Goal: Information Seeking & Learning: Learn about a topic

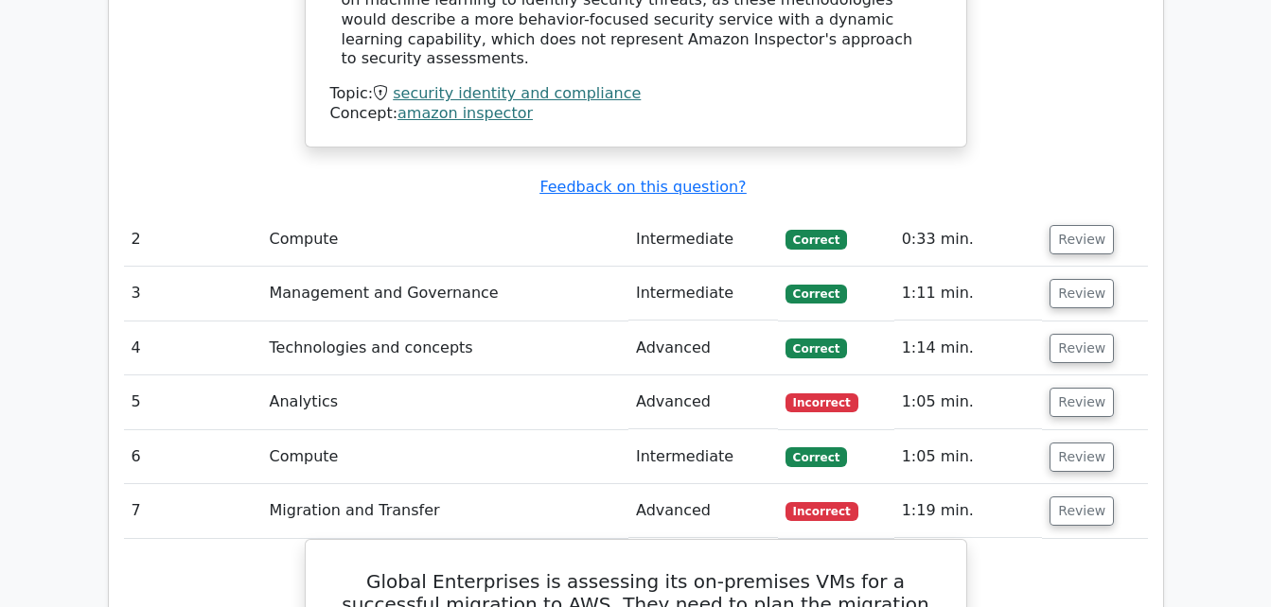
scroll to position [2511, 0]
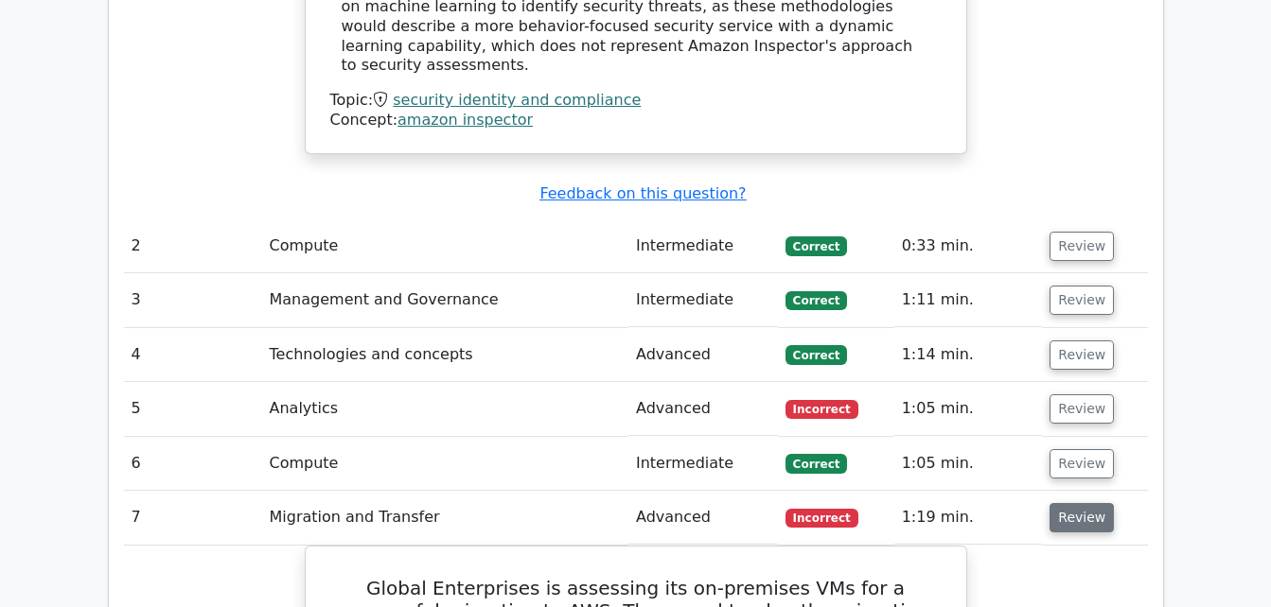
click at [1066, 503] on button "Review" at bounding box center [1081, 517] width 64 height 29
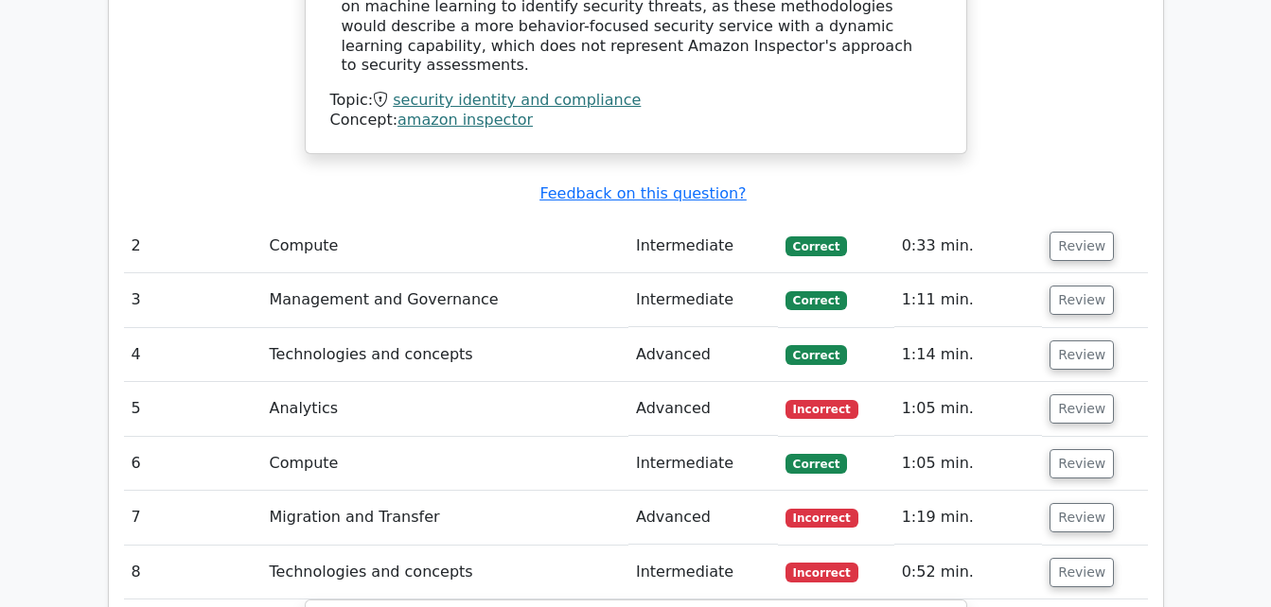
scroll to position [2764, 0]
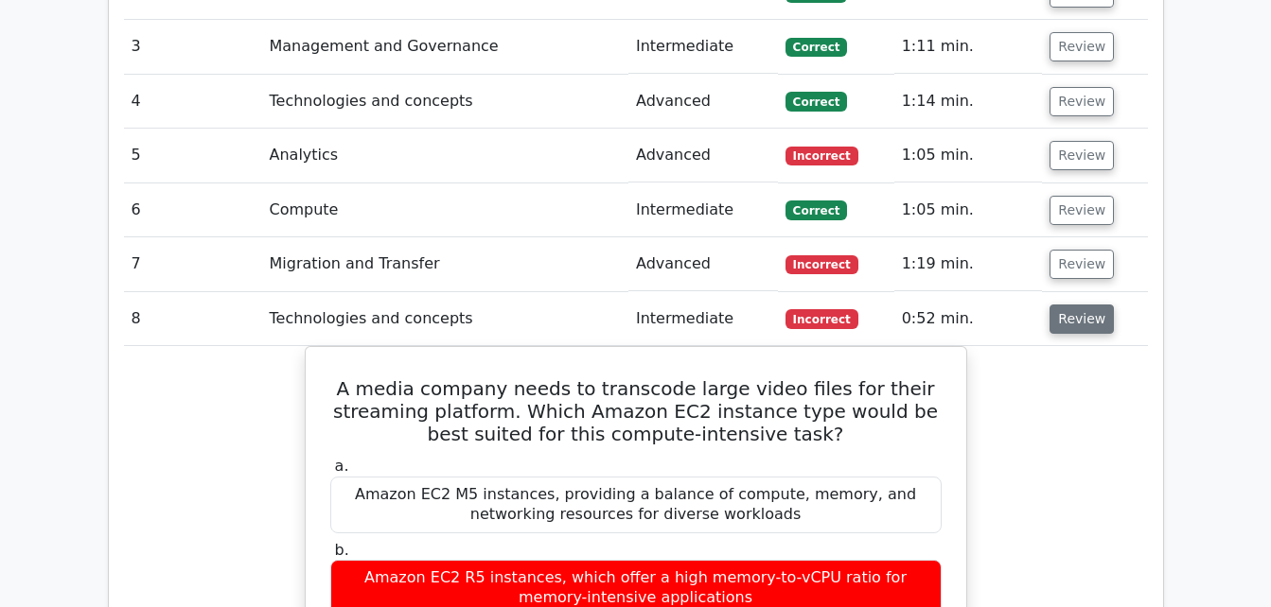
click at [1070, 305] on button "Review" at bounding box center [1081, 319] width 64 height 29
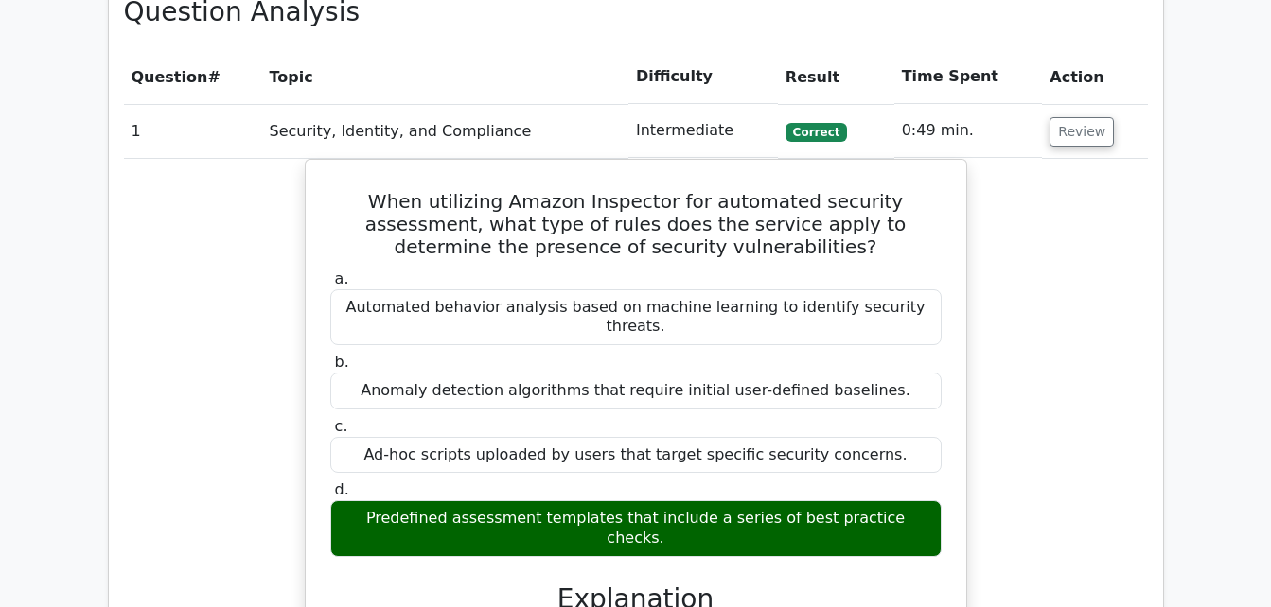
scroll to position [1561, 0]
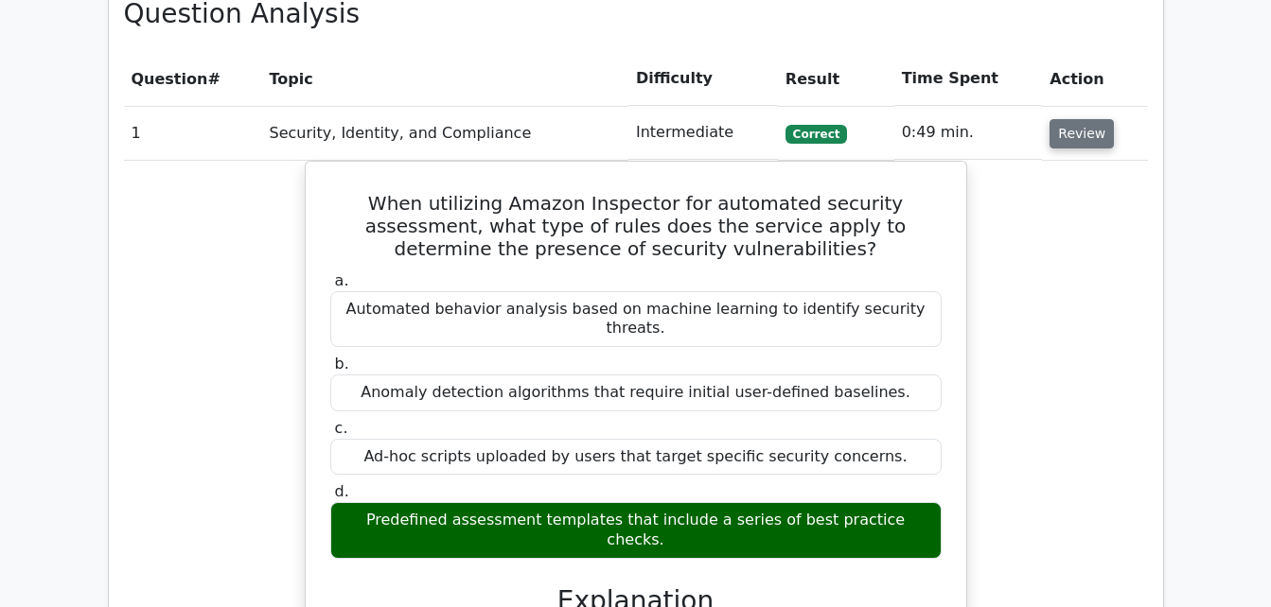
click at [1086, 119] on button "Review" at bounding box center [1081, 133] width 64 height 29
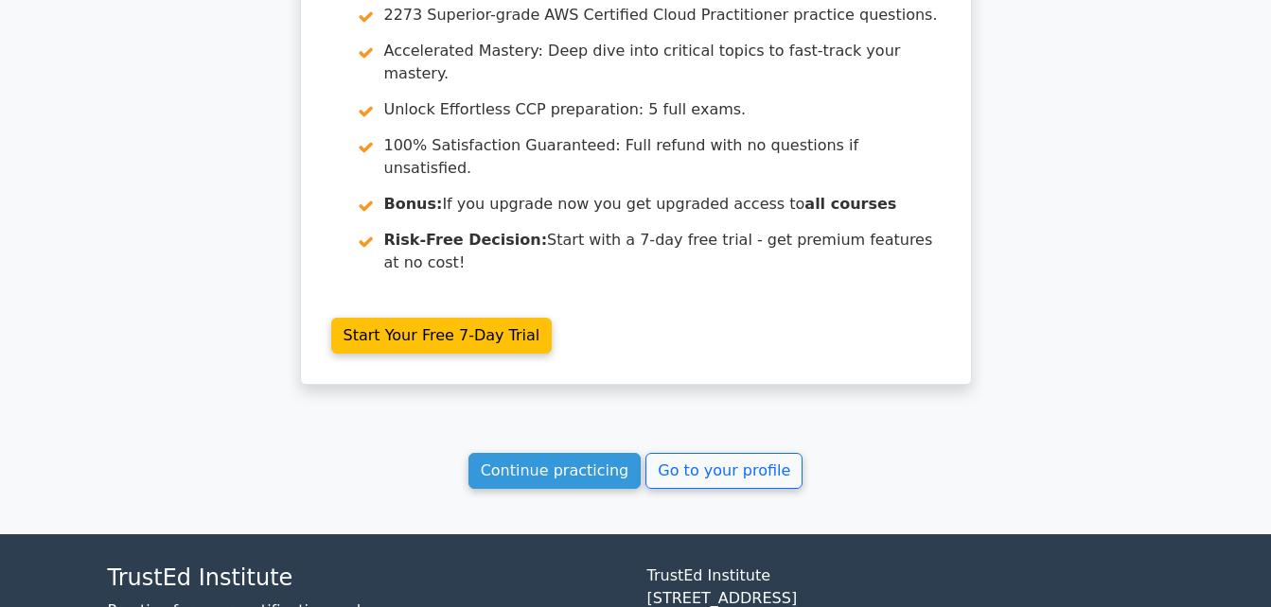
scroll to position [2729, 0]
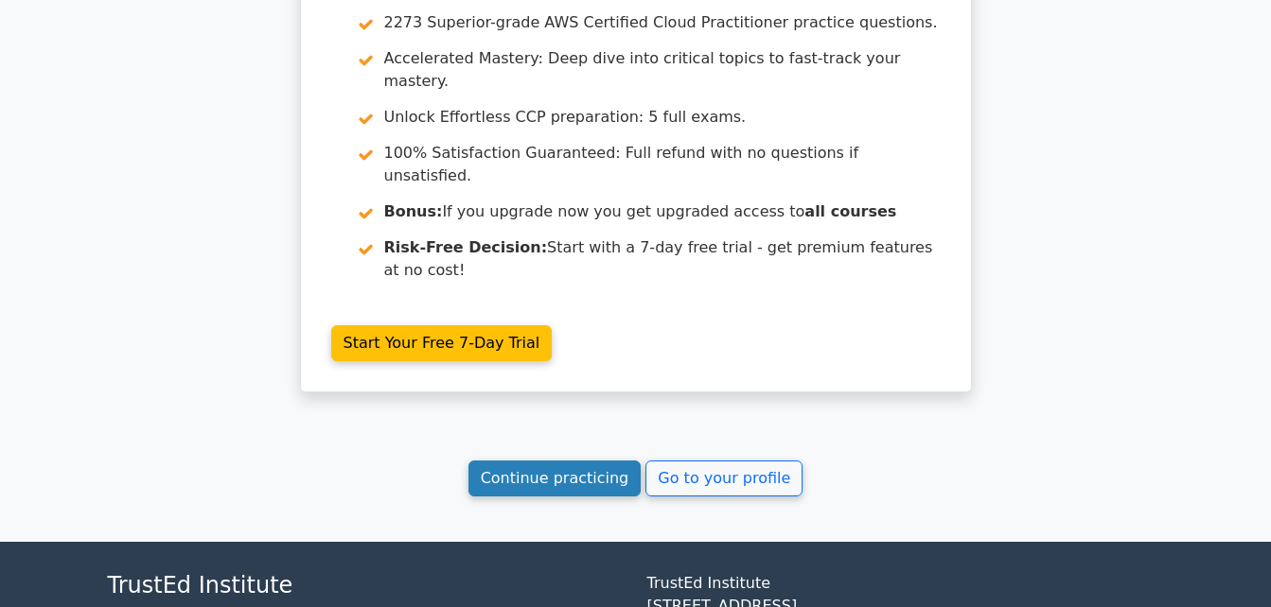
click at [547, 461] on link "Continue practicing" at bounding box center [554, 479] width 173 height 36
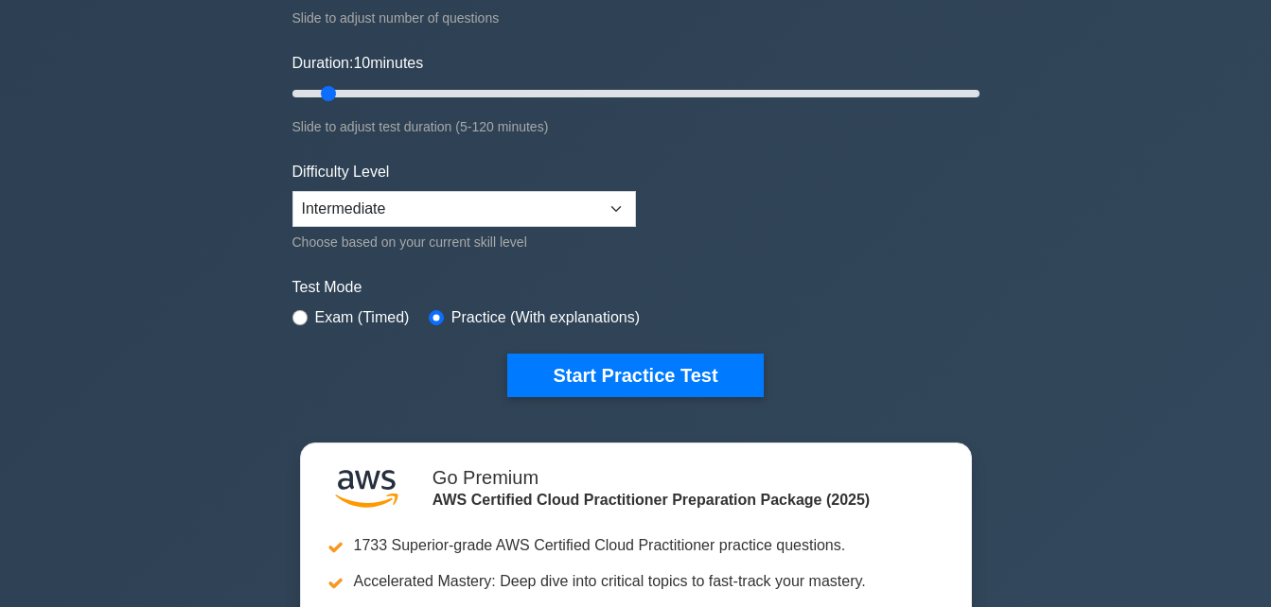
scroll to position [317, 0]
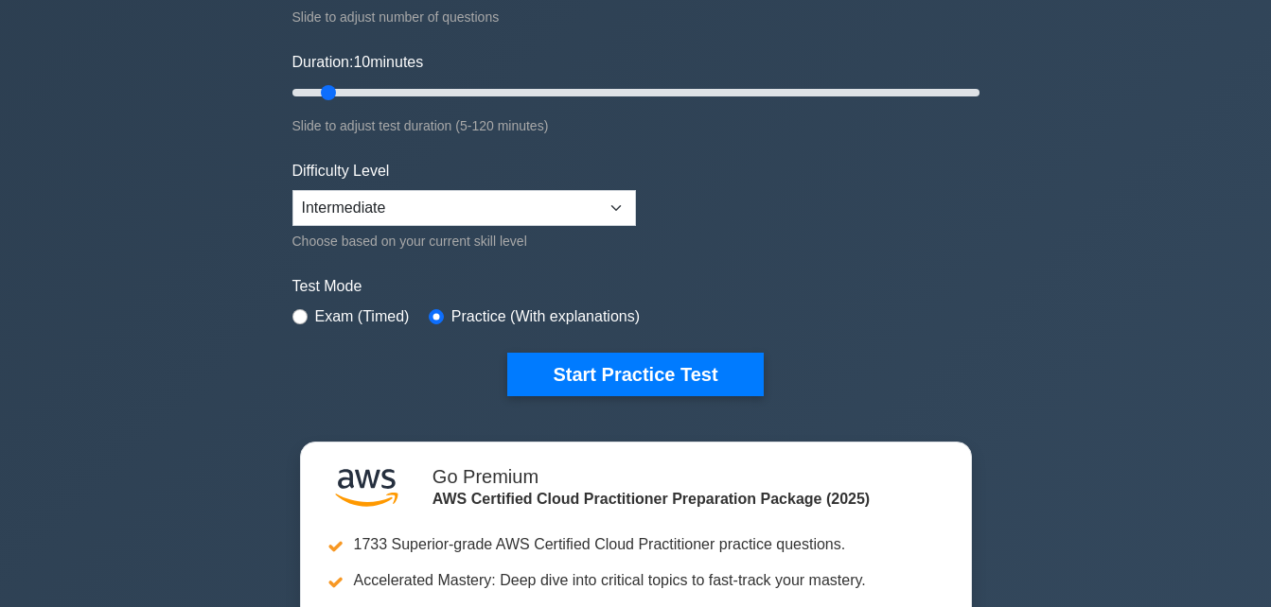
click at [307, 312] on div "Exam (Timed)" at bounding box center [350, 317] width 117 height 23
click at [293, 316] on input "radio" at bounding box center [299, 316] width 15 height 15
radio input "true"
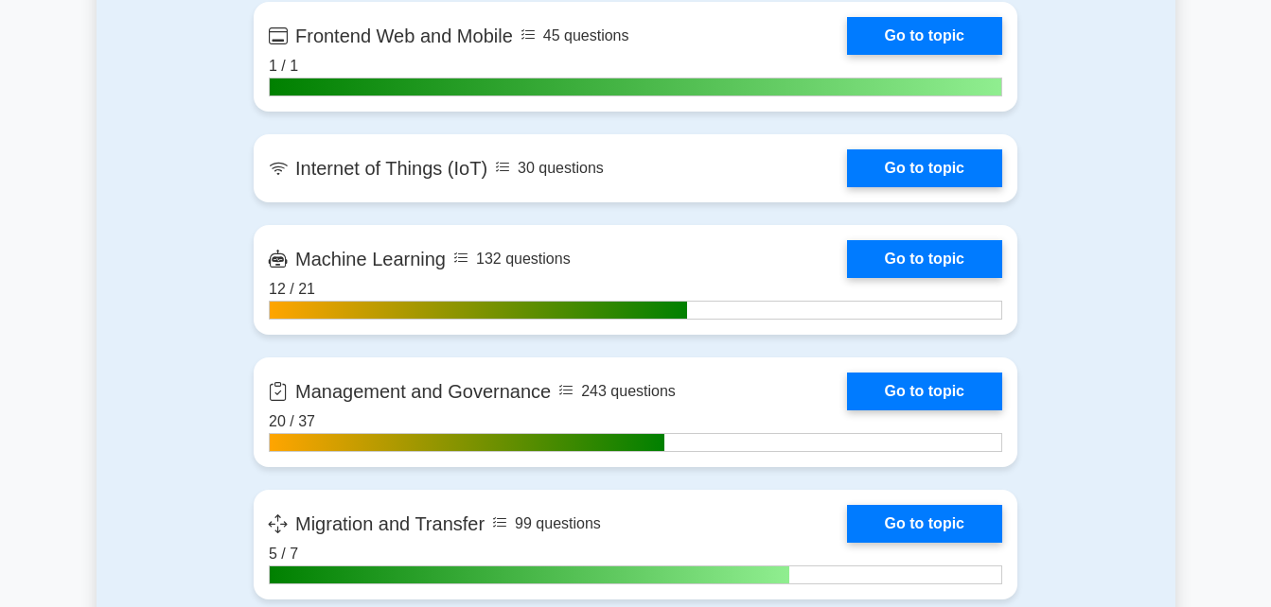
scroll to position [2810, 0]
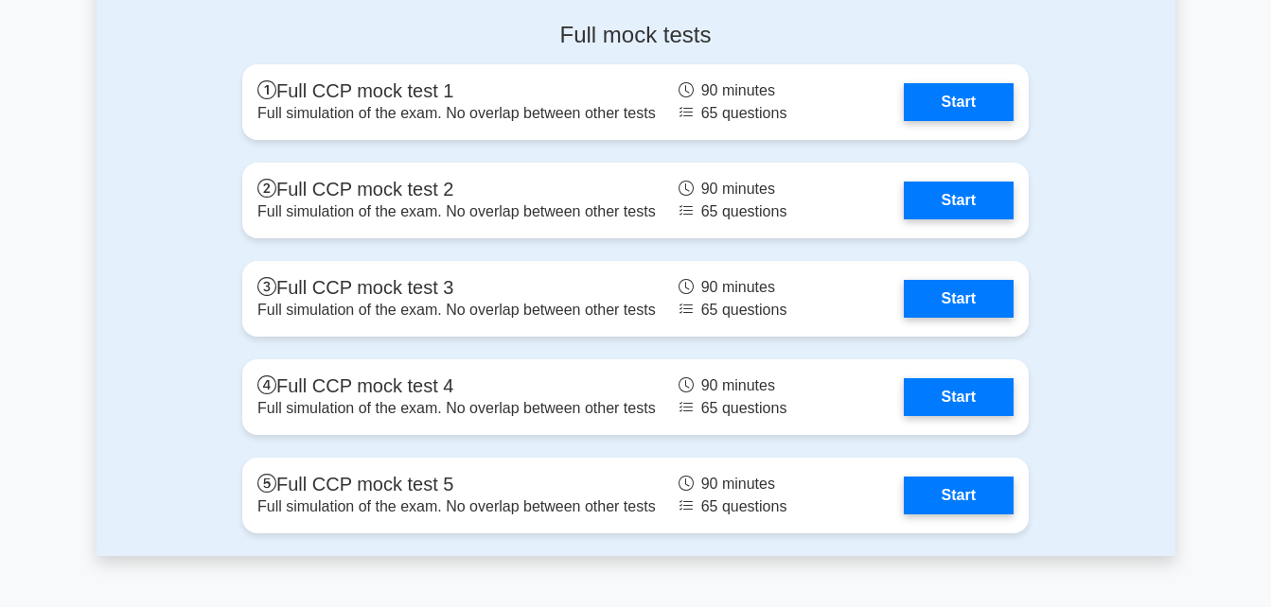
scroll to position [4655, 0]
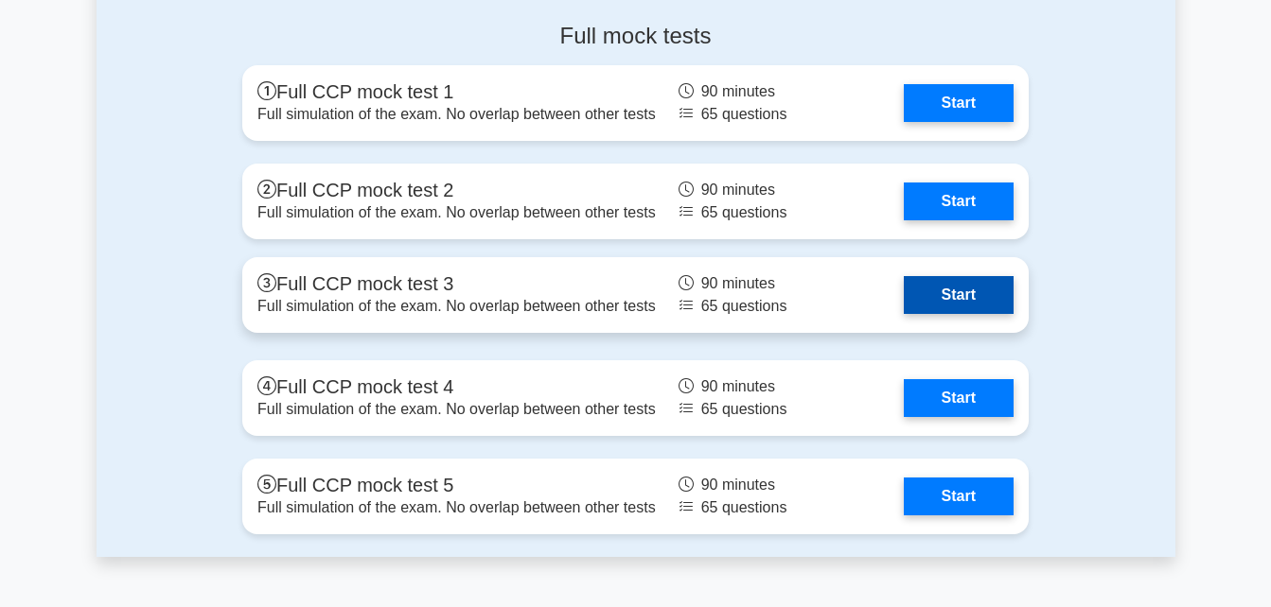
click at [946, 307] on link "Start" at bounding box center [958, 295] width 110 height 38
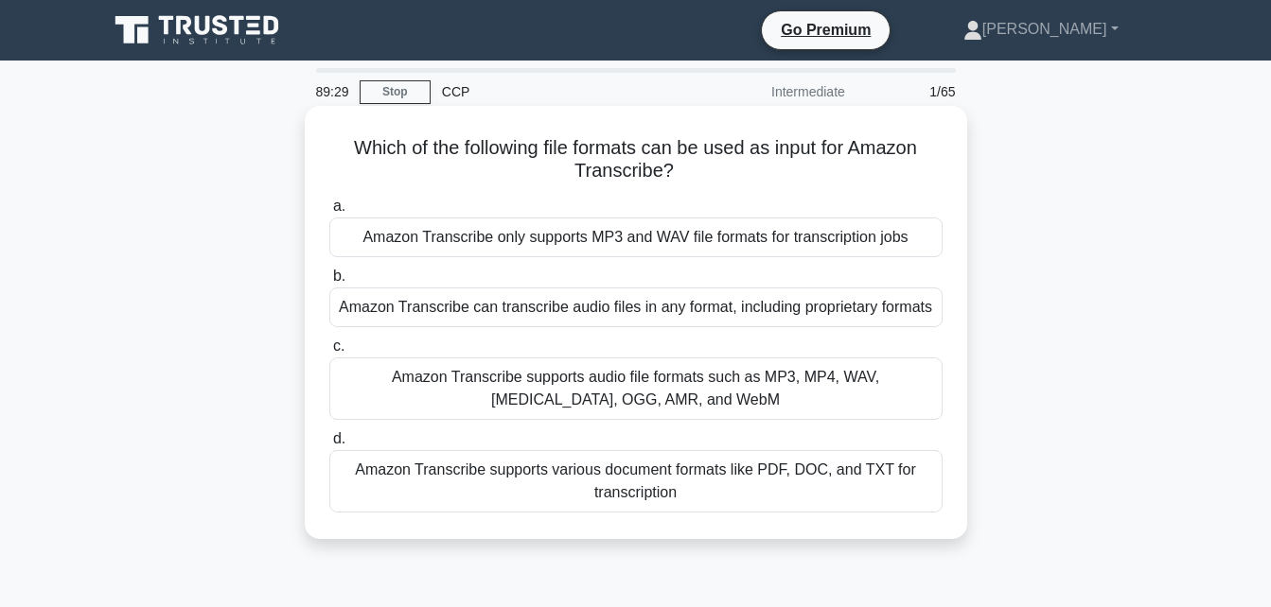
click at [890, 381] on div "Amazon Transcribe supports audio file formats such as MP3, MP4, WAV, FLAC, OGG,…" at bounding box center [635, 389] width 613 height 62
click at [329, 353] on input "c. Amazon Transcribe supports audio file formats such as MP3, MP4, WAV, FLAC, O…" at bounding box center [329, 347] width 0 height 12
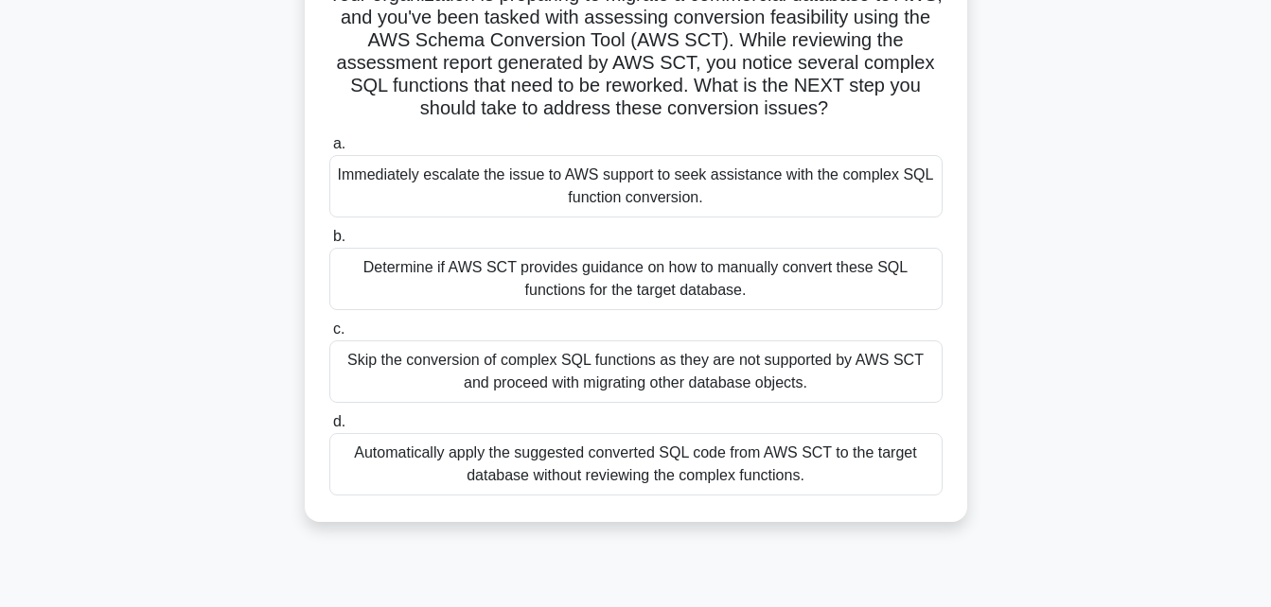
scroll to position [159, 0]
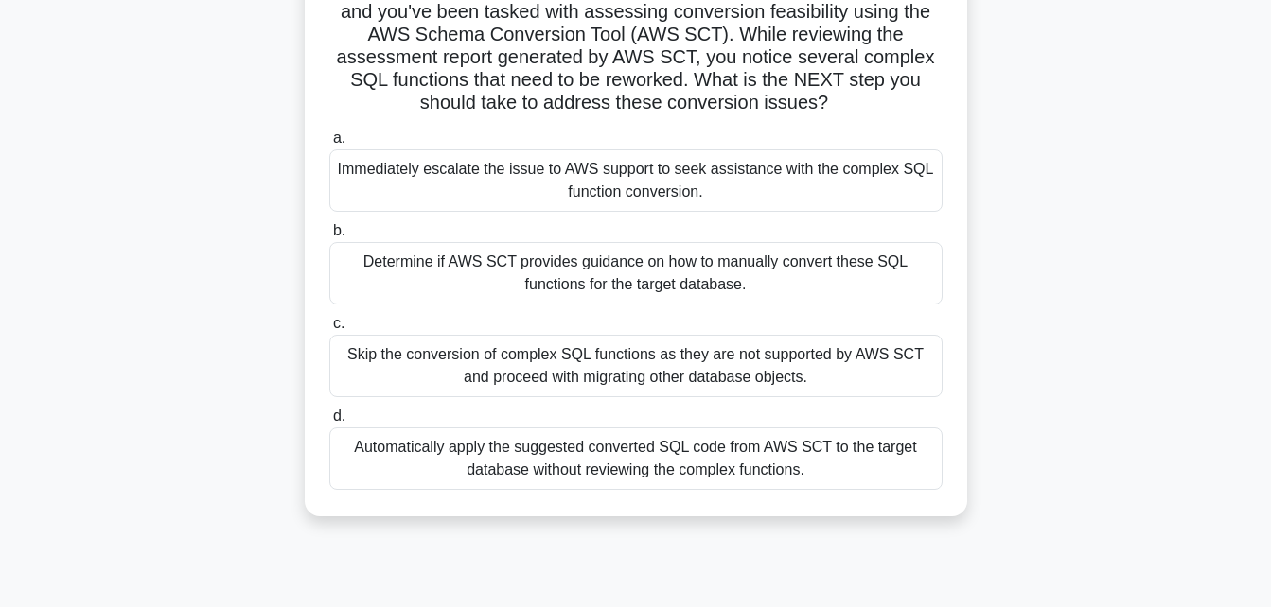
click at [856, 272] on div "Determine if AWS SCT provides guidance on how to manually convert these SQL fun…" at bounding box center [635, 273] width 613 height 62
click at [329, 237] on input "b. Determine if AWS SCT provides guidance on how to manually convert these SQL …" at bounding box center [329, 231] width 0 height 12
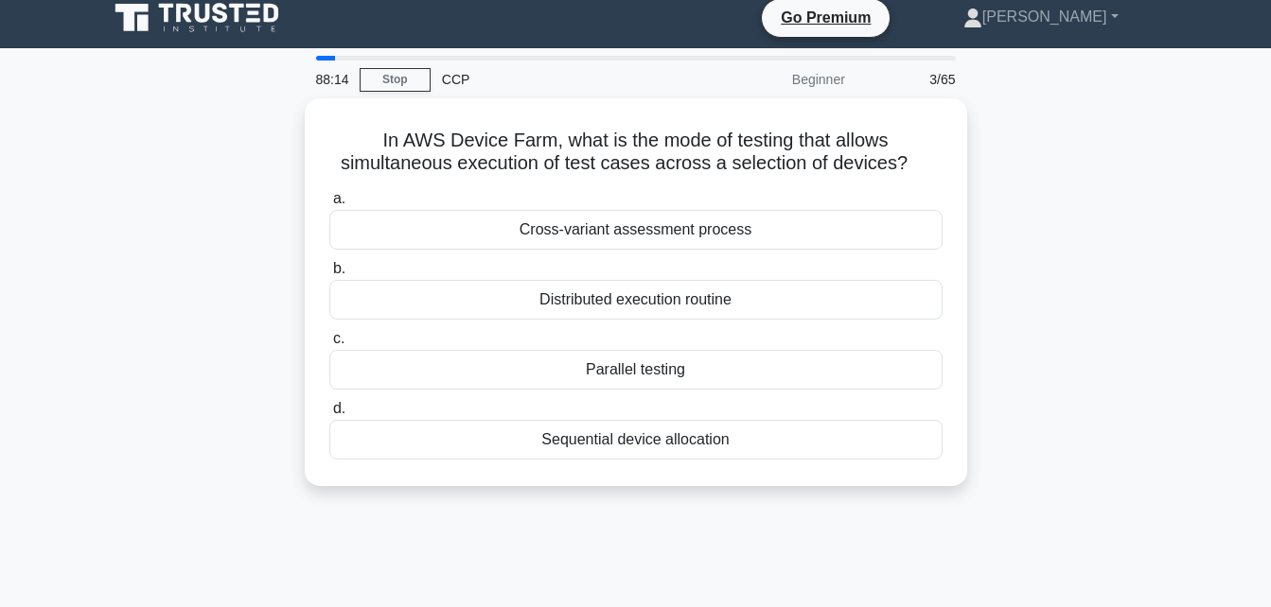
scroll to position [0, 0]
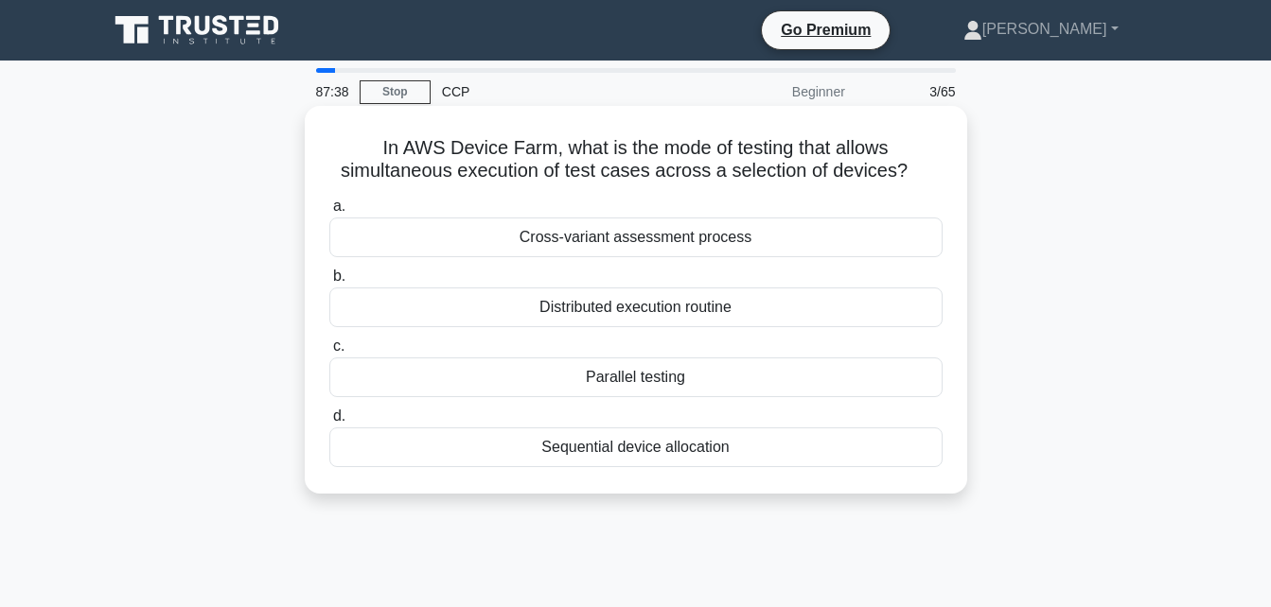
click at [810, 377] on div "Parallel testing" at bounding box center [635, 378] width 613 height 40
click at [329, 353] on input "c. Parallel testing" at bounding box center [329, 347] width 0 height 12
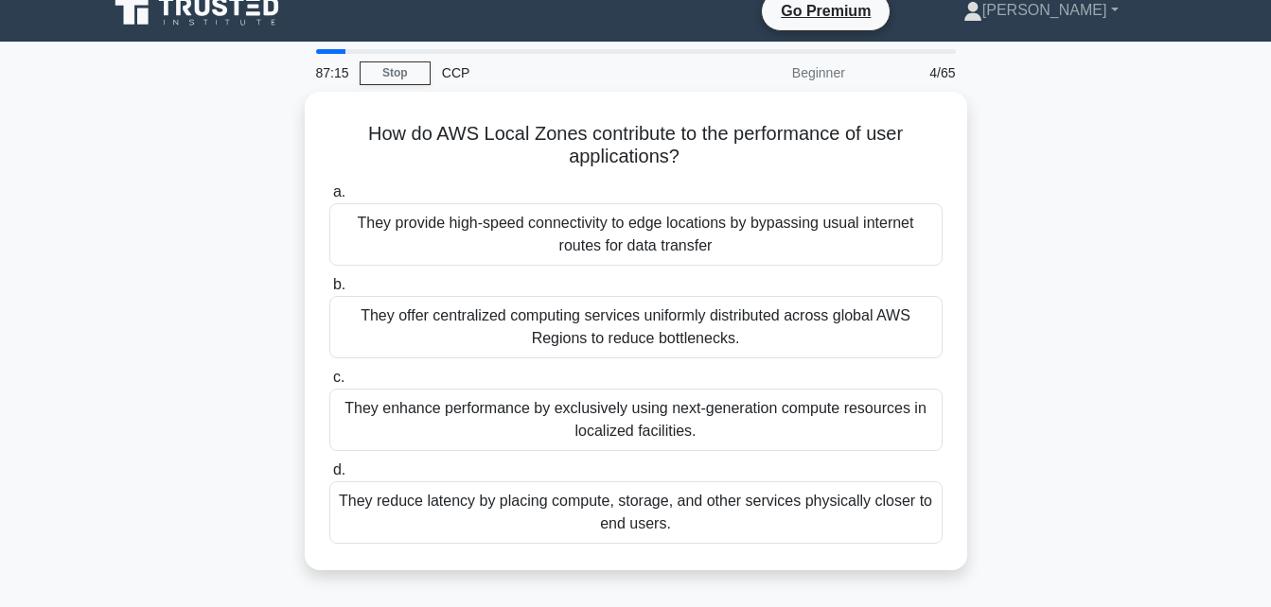
scroll to position [20, 0]
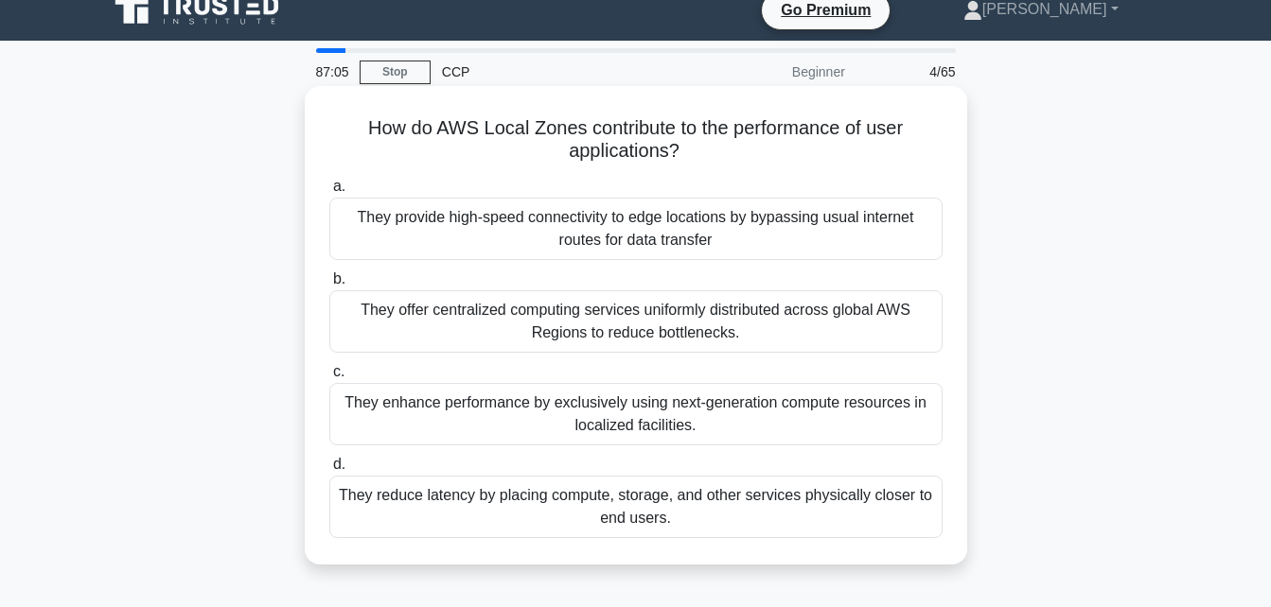
click at [798, 509] on div "They reduce latency by placing compute, storage, and other services physically …" at bounding box center [635, 507] width 613 height 62
click at [329, 471] on input "d. They reduce latency by placing compute, storage, and other services physical…" at bounding box center [329, 465] width 0 height 12
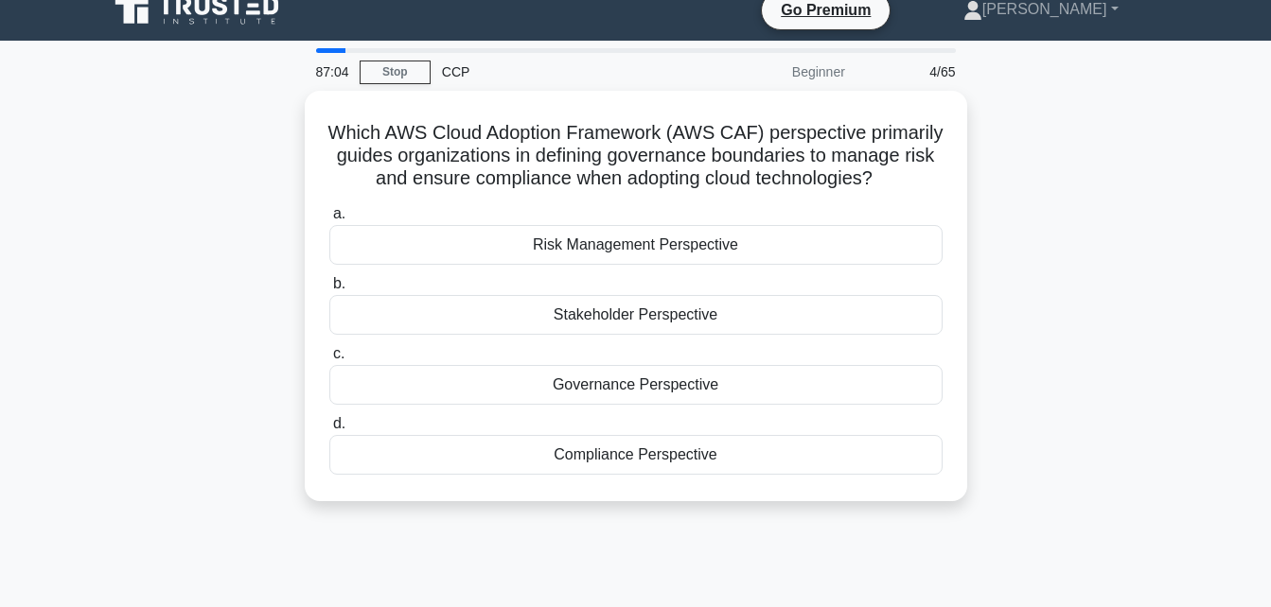
scroll to position [0, 0]
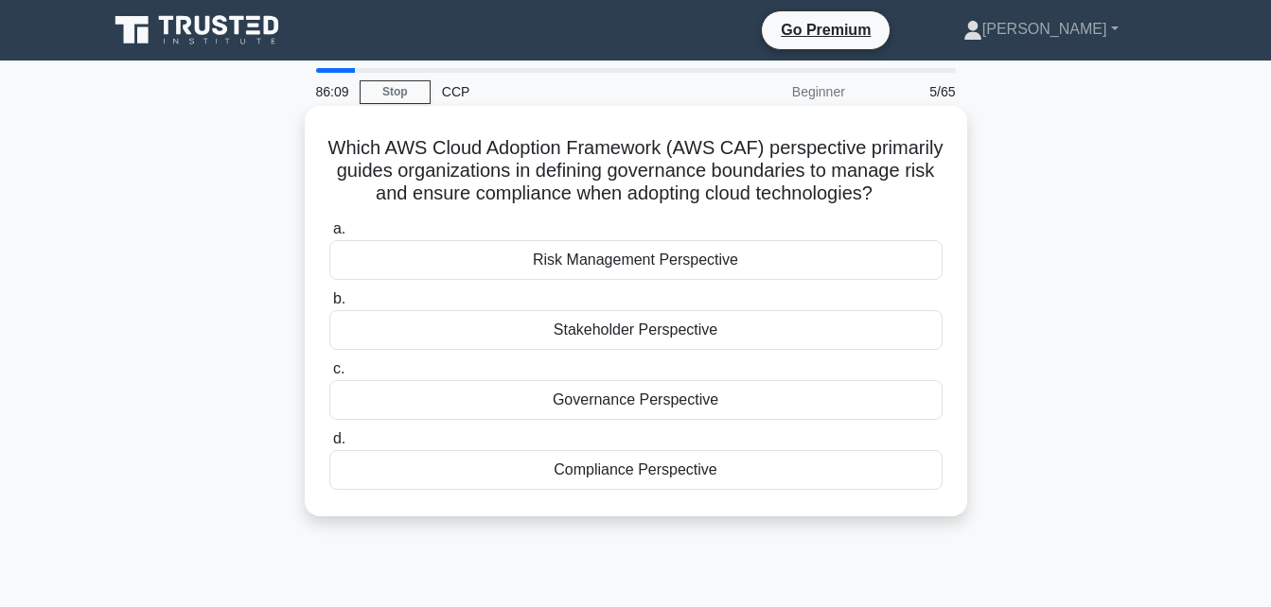
click at [736, 420] on div "Governance Perspective" at bounding box center [635, 400] width 613 height 40
click at [329, 376] on input "c. Governance Perspective" at bounding box center [329, 369] width 0 height 12
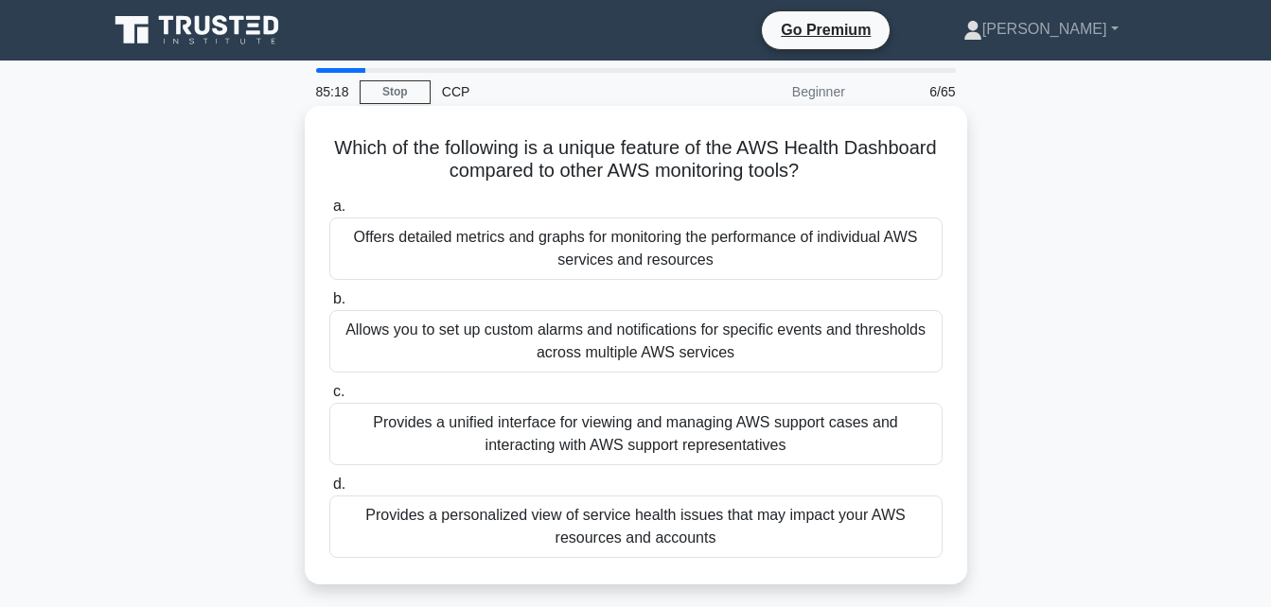
click at [721, 528] on div "Provides a personalized view of service health issues that may impact your AWS …" at bounding box center [635, 527] width 613 height 62
click at [329, 491] on input "d. Provides a personalized view of service health issues that may impact your A…" at bounding box center [329, 485] width 0 height 12
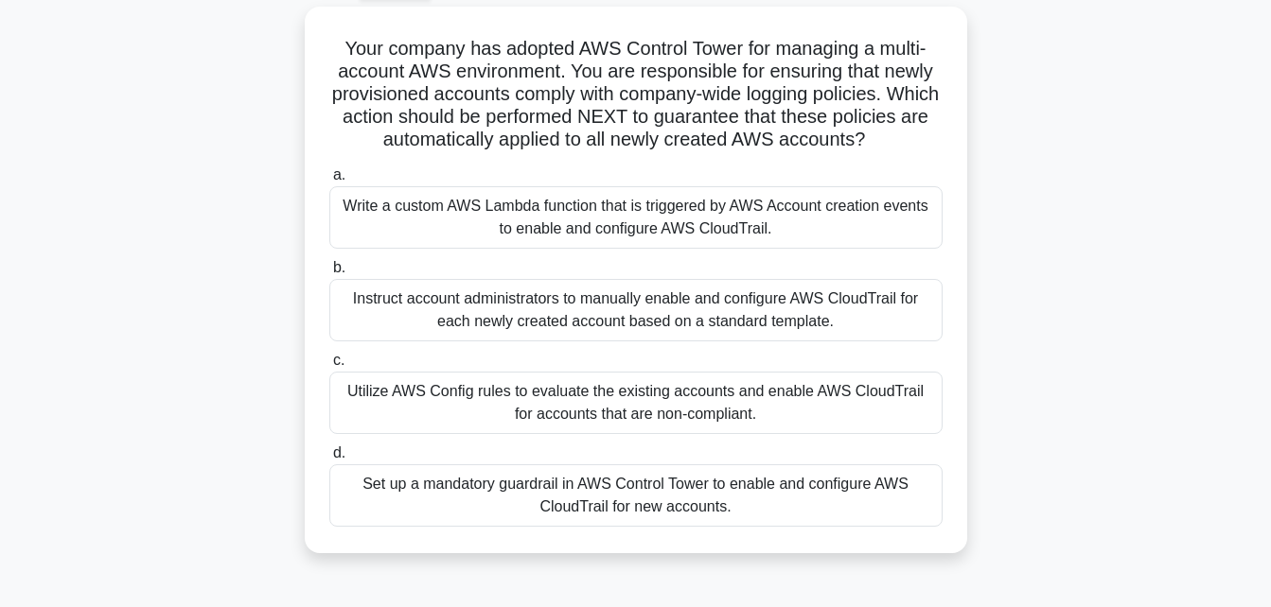
scroll to position [105, 0]
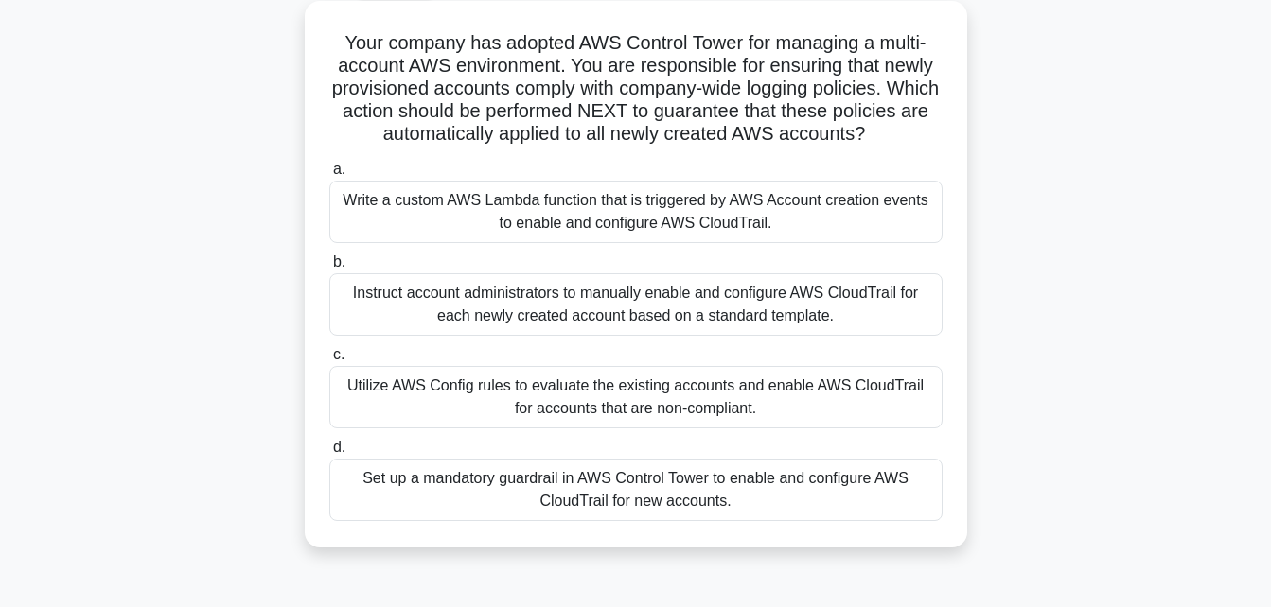
click at [731, 519] on div "Set up a mandatory guardrail in AWS Control Tower to enable and configure AWS C…" at bounding box center [635, 490] width 613 height 62
click at [329, 454] on input "d. Set up a mandatory guardrail in AWS Control Tower to enable and configure AW…" at bounding box center [329, 448] width 0 height 12
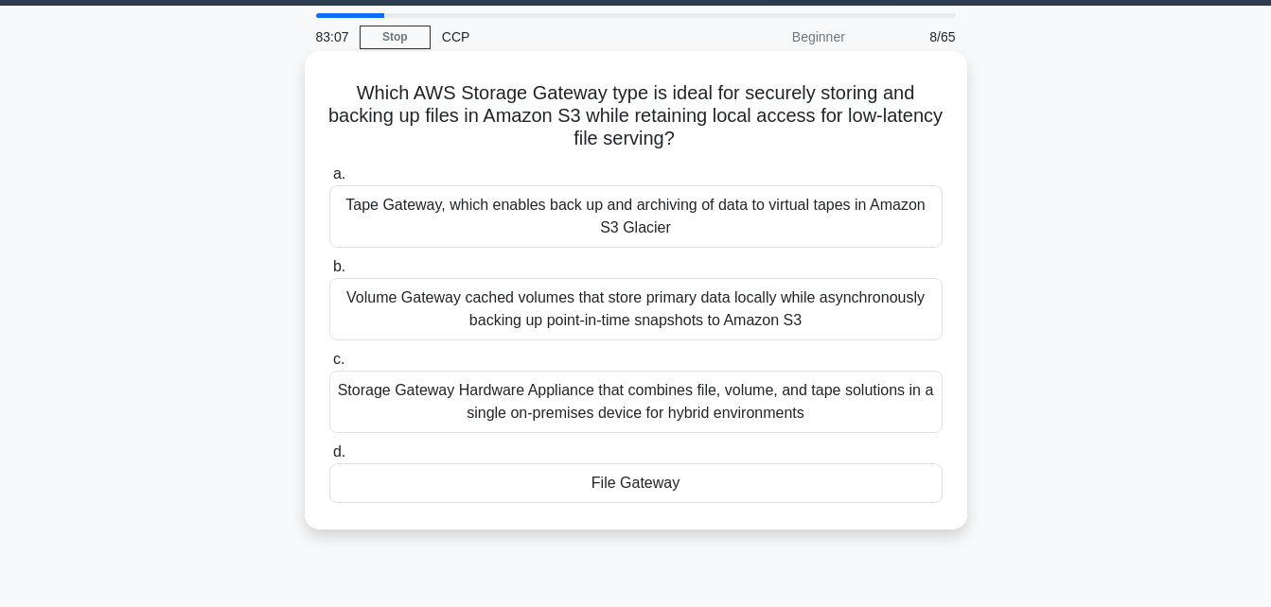
scroll to position [56, 0]
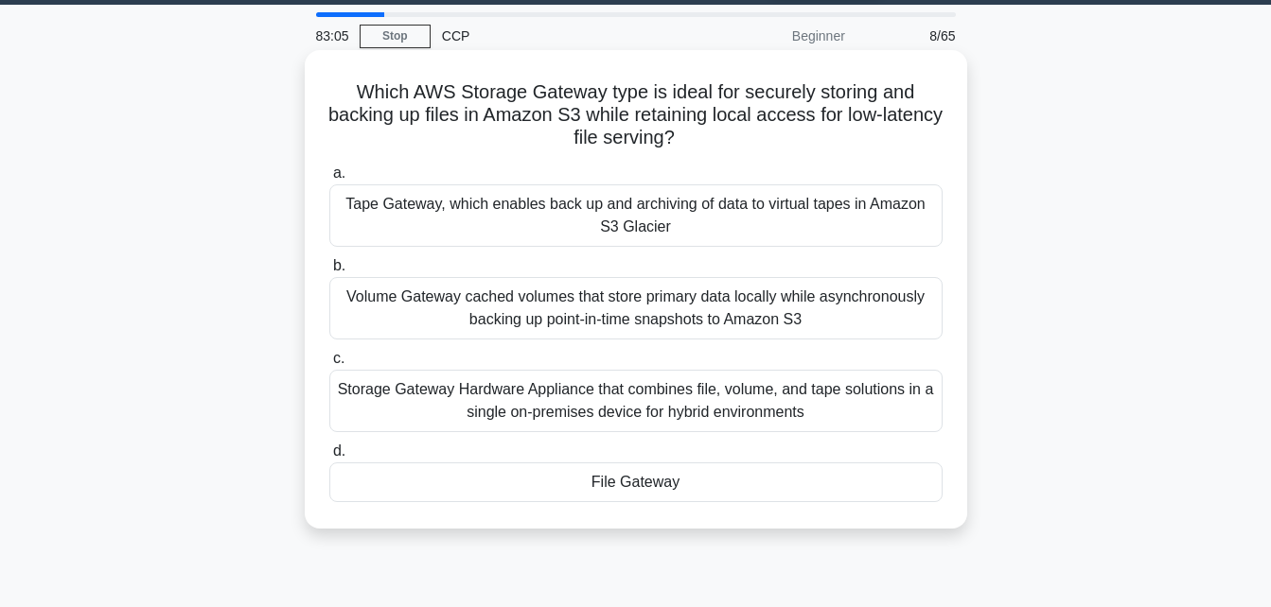
click at [741, 492] on div "File Gateway" at bounding box center [635, 483] width 613 height 40
click at [329, 458] on input "d. File Gateway" at bounding box center [329, 452] width 0 height 12
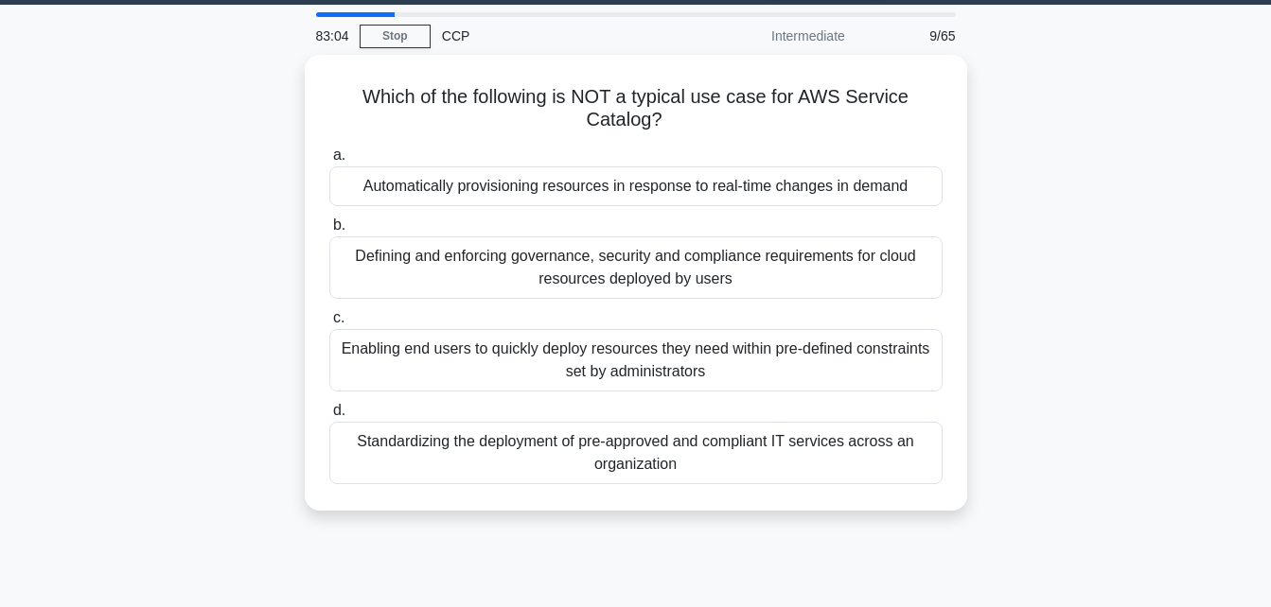
scroll to position [0, 0]
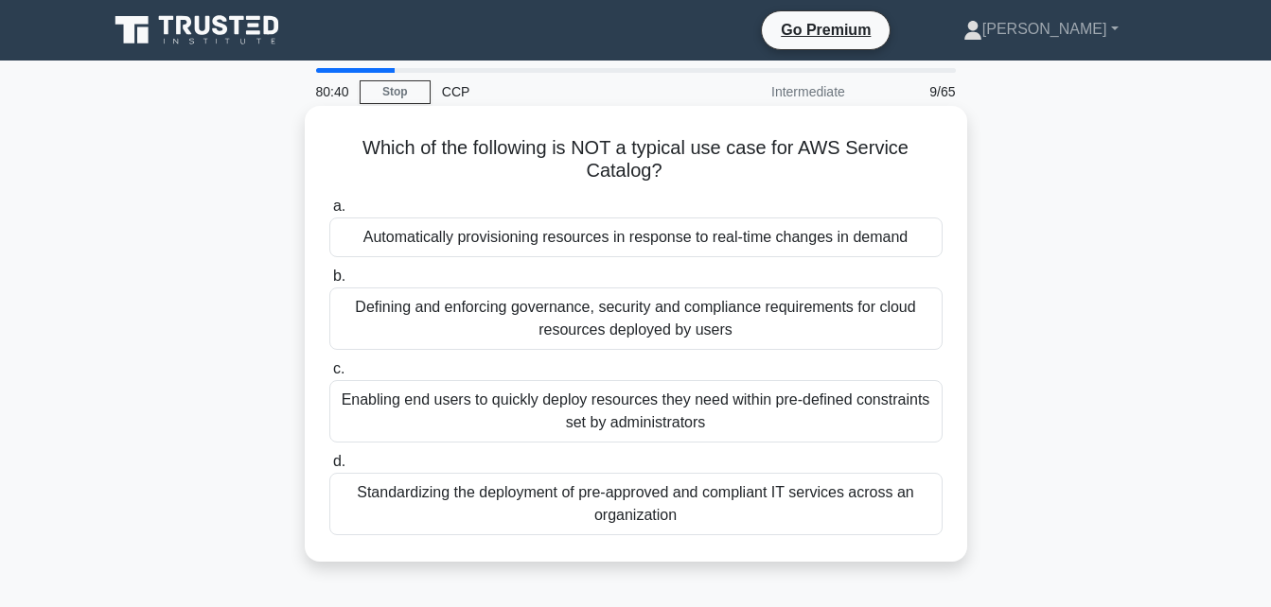
click at [924, 228] on div "Automatically provisioning resources in response to real-time changes in demand" at bounding box center [635, 238] width 613 height 40
click at [329, 213] on input "a. Automatically provisioning resources in response to real-time changes in dem…" at bounding box center [329, 207] width 0 height 12
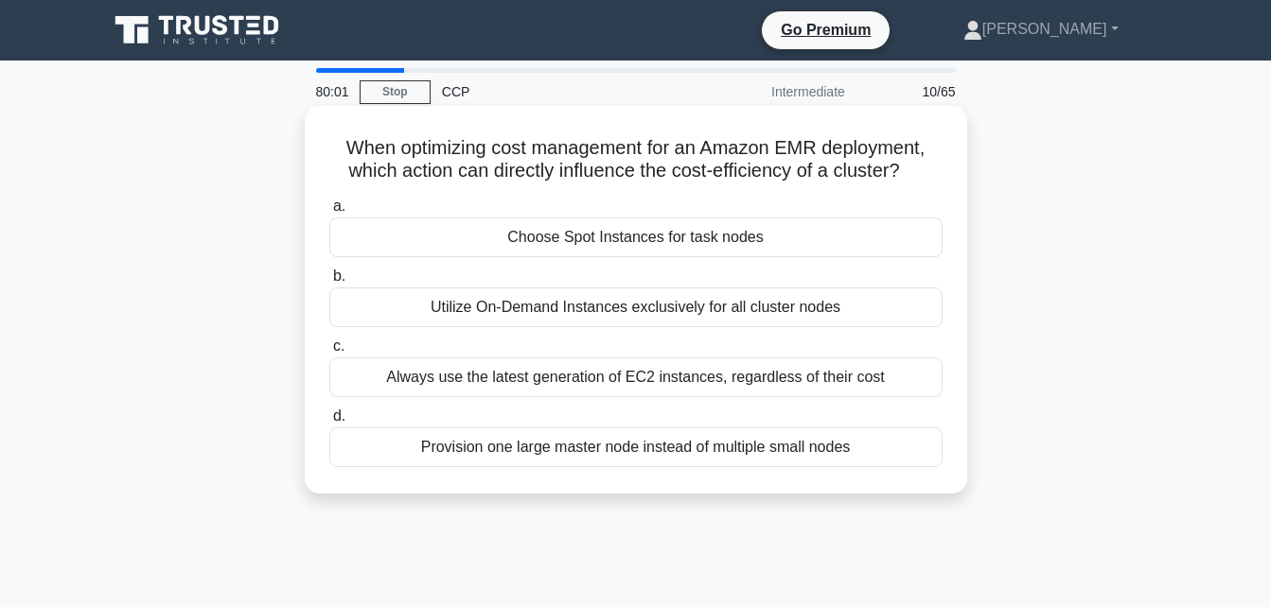
click at [885, 244] on div "Choose Spot Instances for task nodes" at bounding box center [635, 238] width 613 height 40
click at [329, 213] on input "a. Choose Spot Instances for task nodes" at bounding box center [329, 207] width 0 height 12
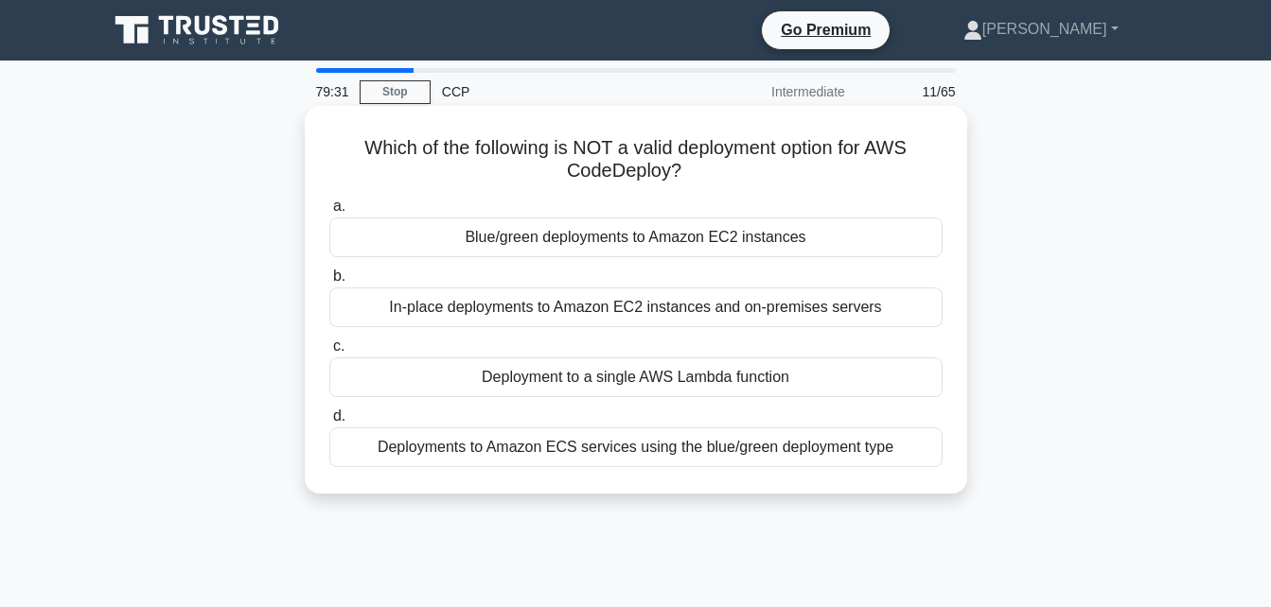
click at [831, 316] on div "In-place deployments to Amazon EC2 instances and on-premises servers" at bounding box center [635, 308] width 613 height 40
click at [329, 283] on input "b. In-place deployments to Amazon EC2 instances and on-premises servers" at bounding box center [329, 277] width 0 height 12
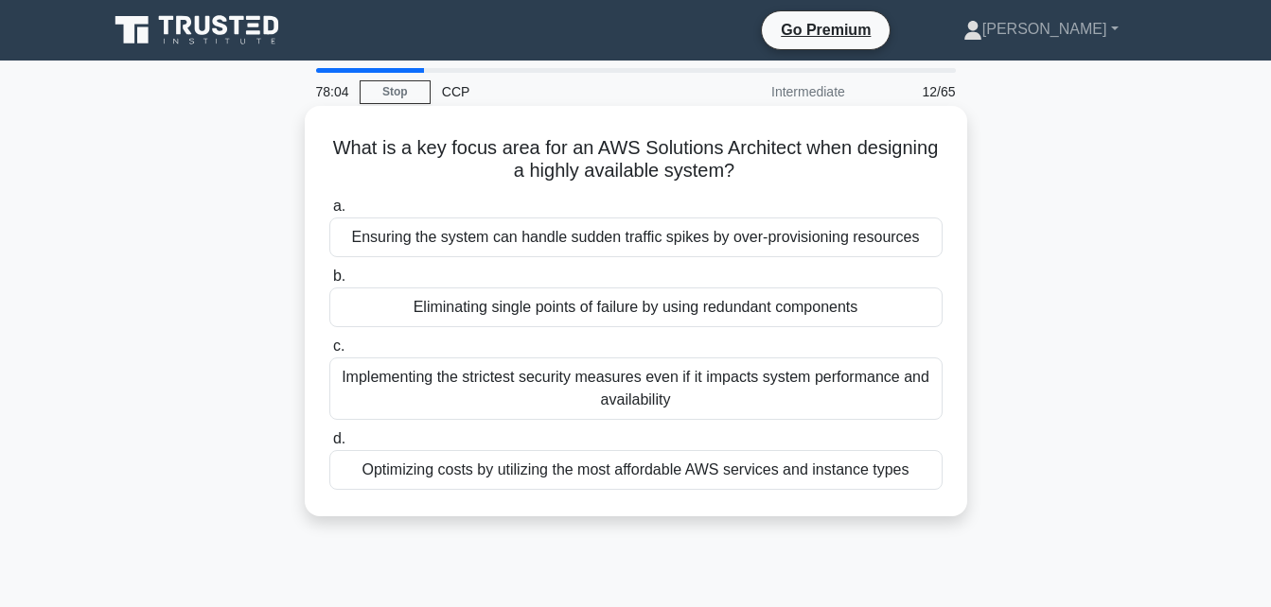
click at [831, 316] on div "Eliminating single points of failure by using redundant components" at bounding box center [635, 308] width 613 height 40
click at [329, 283] on input "b. Eliminating single points of failure by using redundant components" at bounding box center [329, 277] width 0 height 12
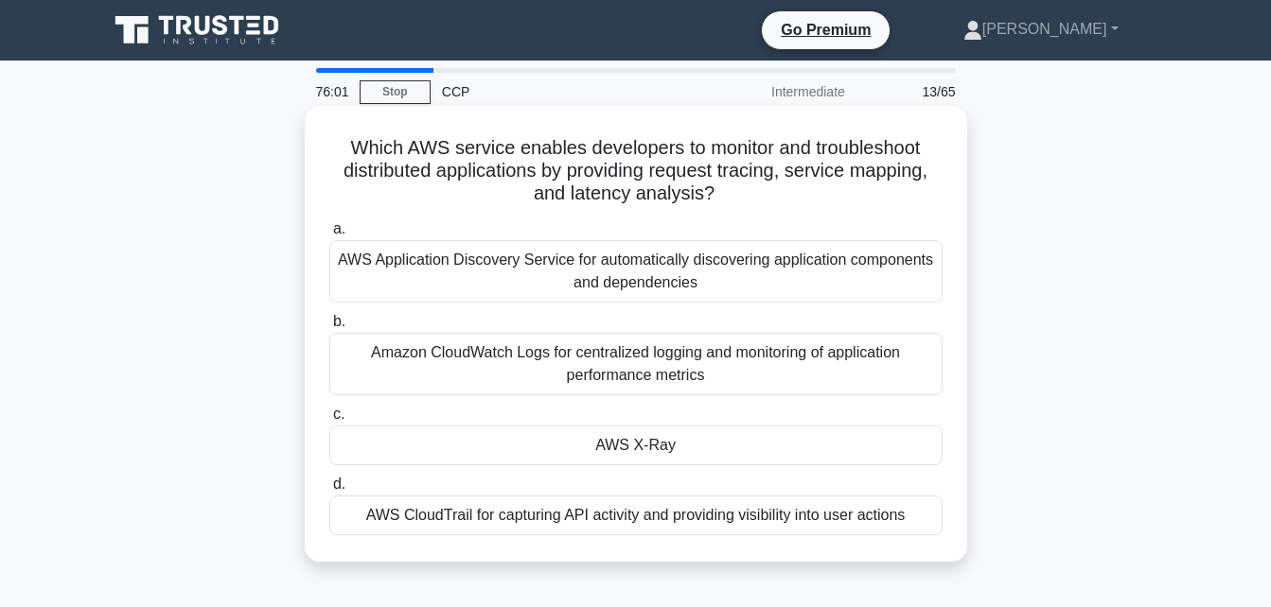
click at [813, 433] on div "AWS X-Ray" at bounding box center [635, 446] width 613 height 40
click at [329, 421] on input "c. AWS X-Ray" at bounding box center [329, 415] width 0 height 12
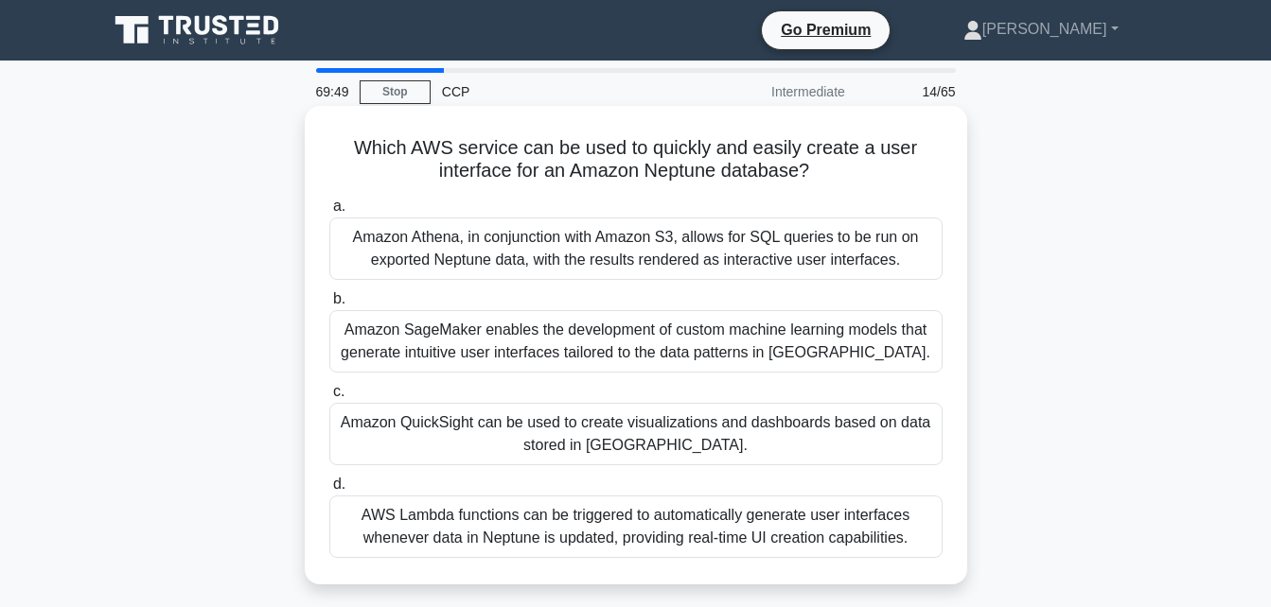
click at [722, 443] on div "Amazon QuickSight can be used to create visualizations and dashboards based on …" at bounding box center [635, 434] width 613 height 62
click at [329, 398] on input "c. Amazon QuickSight can be used to create visualizations and dashboards based …" at bounding box center [329, 392] width 0 height 12
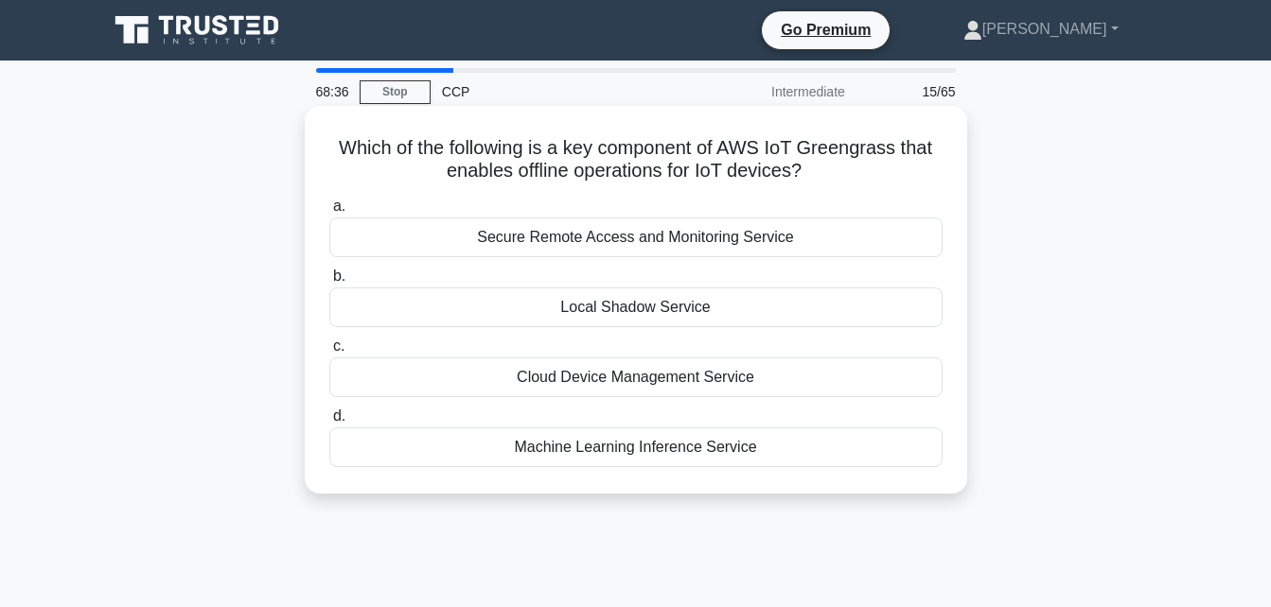
click at [712, 302] on div "Local Shadow Service" at bounding box center [635, 308] width 613 height 40
click at [329, 283] on input "b. Local Shadow Service" at bounding box center [329, 277] width 0 height 12
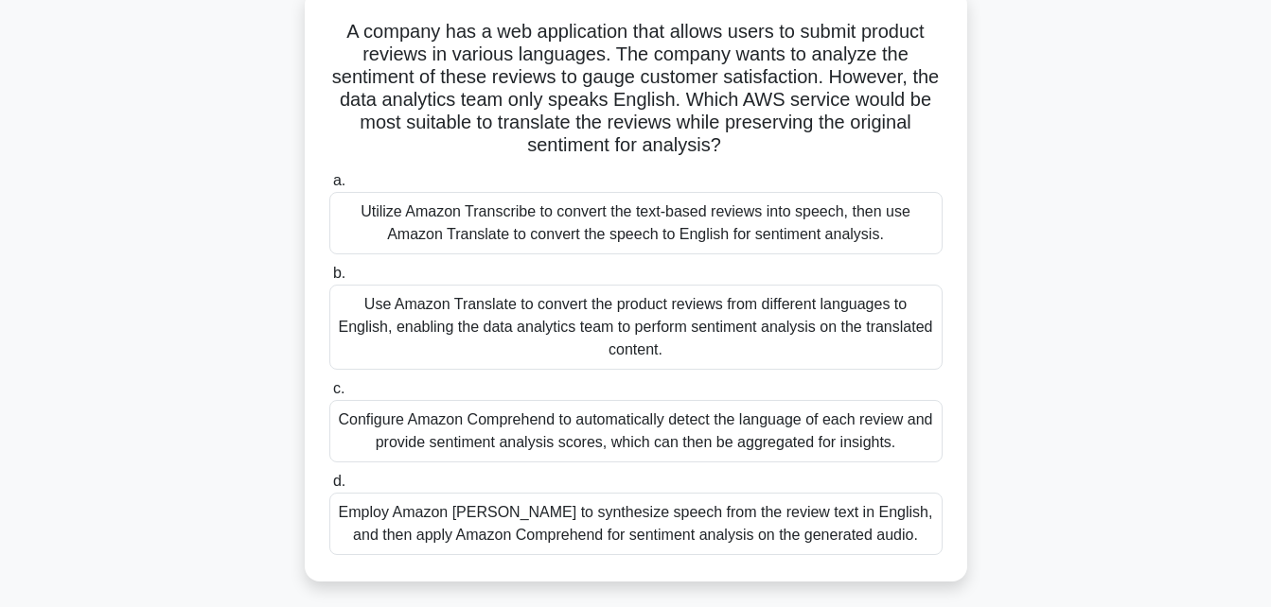
scroll to position [76, 0]
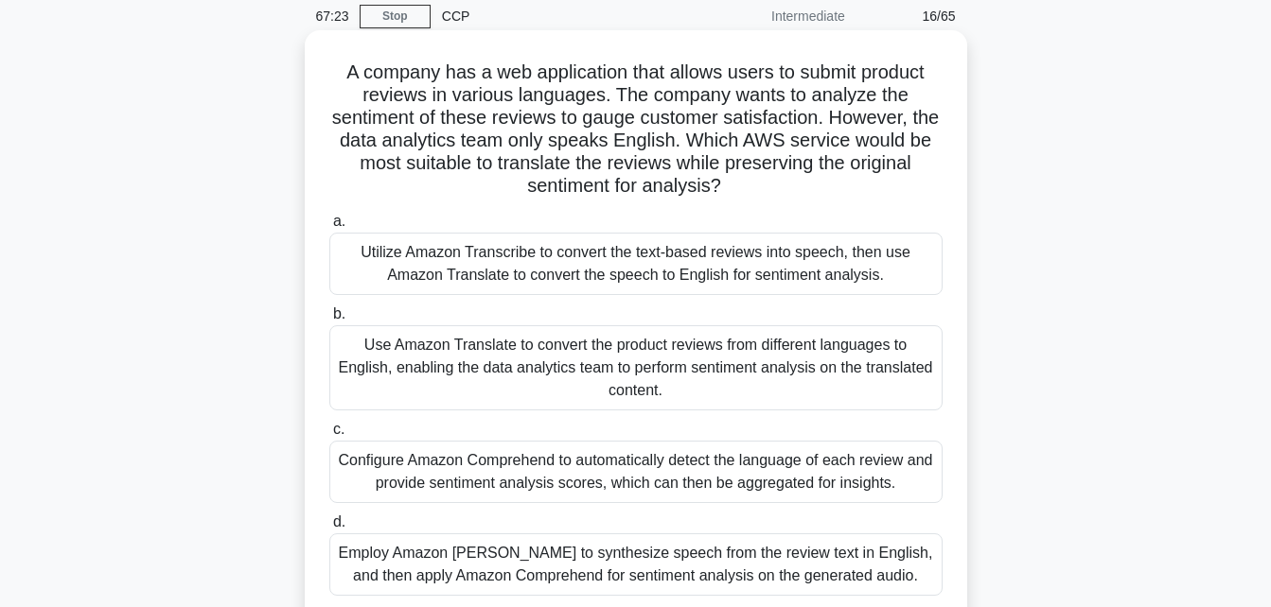
drag, startPoint x: 328, startPoint y: 70, endPoint x: 736, endPoint y: 187, distance: 424.3
click at [736, 187] on h5 "A company has a web application that allows users to submit product reviews in …" at bounding box center [635, 130] width 617 height 138
copy h5 "A company has a web application that allows users to submit product reviews in …"
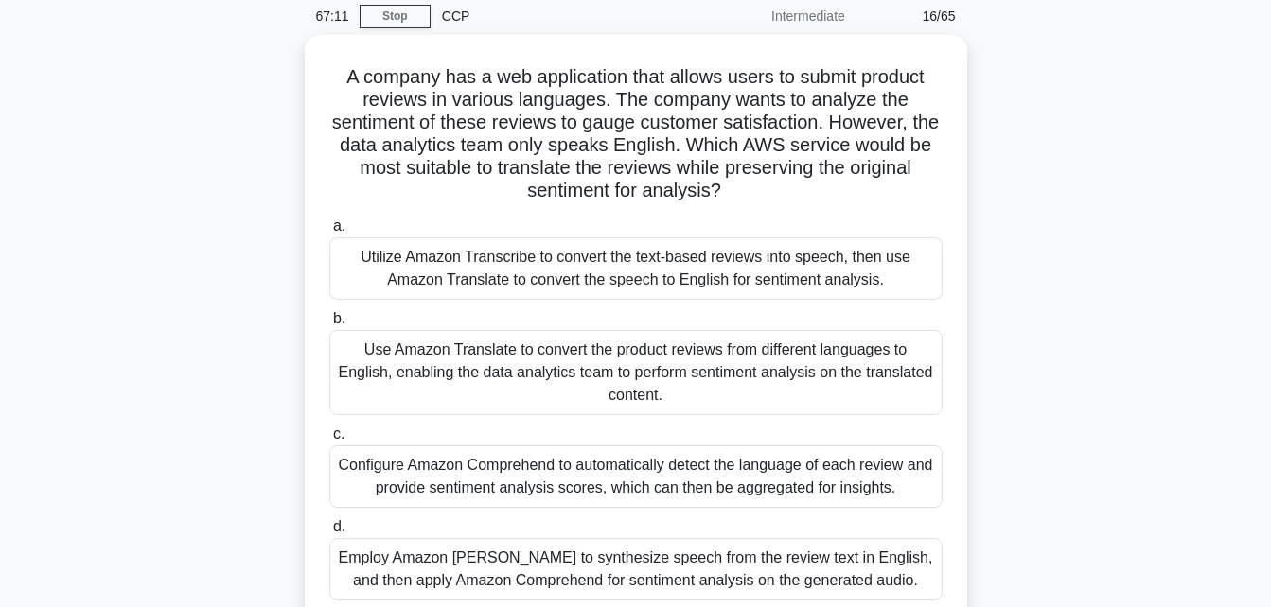
click at [225, 377] on div "A company has a web application that allows users to submit product reviews in …" at bounding box center [635, 342] width 1078 height 615
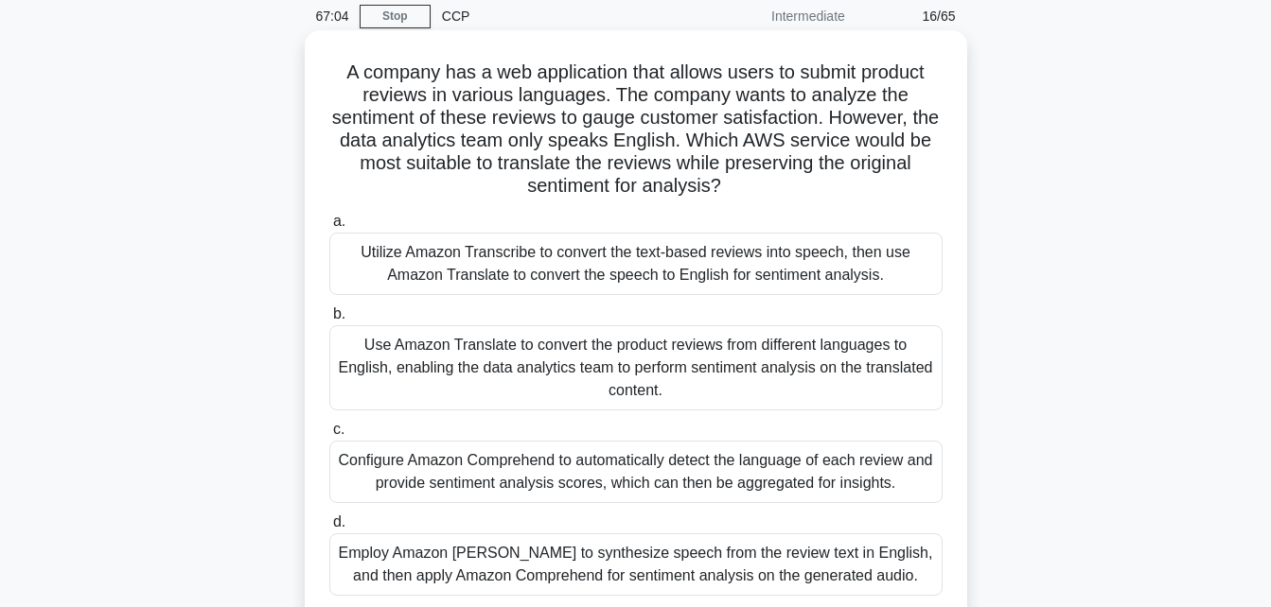
click at [475, 378] on div "Use Amazon Translate to convert the product reviews from different languages to…" at bounding box center [635, 367] width 613 height 85
click at [329, 321] on input "b. Use Amazon Translate to convert the product reviews from different languages…" at bounding box center [329, 314] width 0 height 12
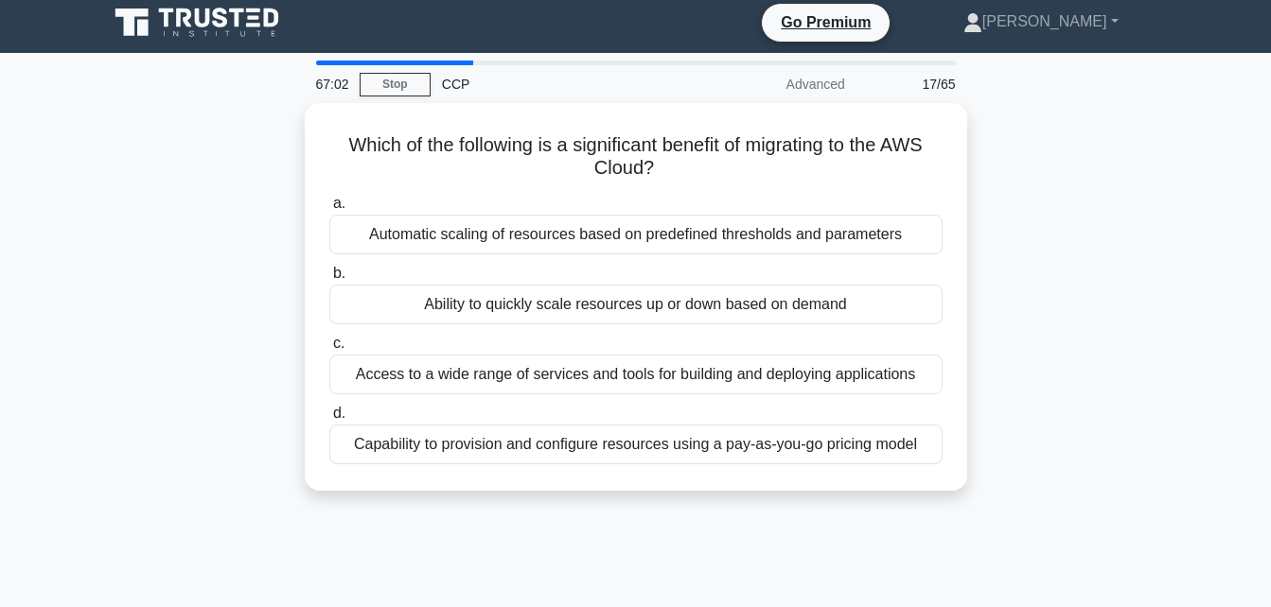
scroll to position [0, 0]
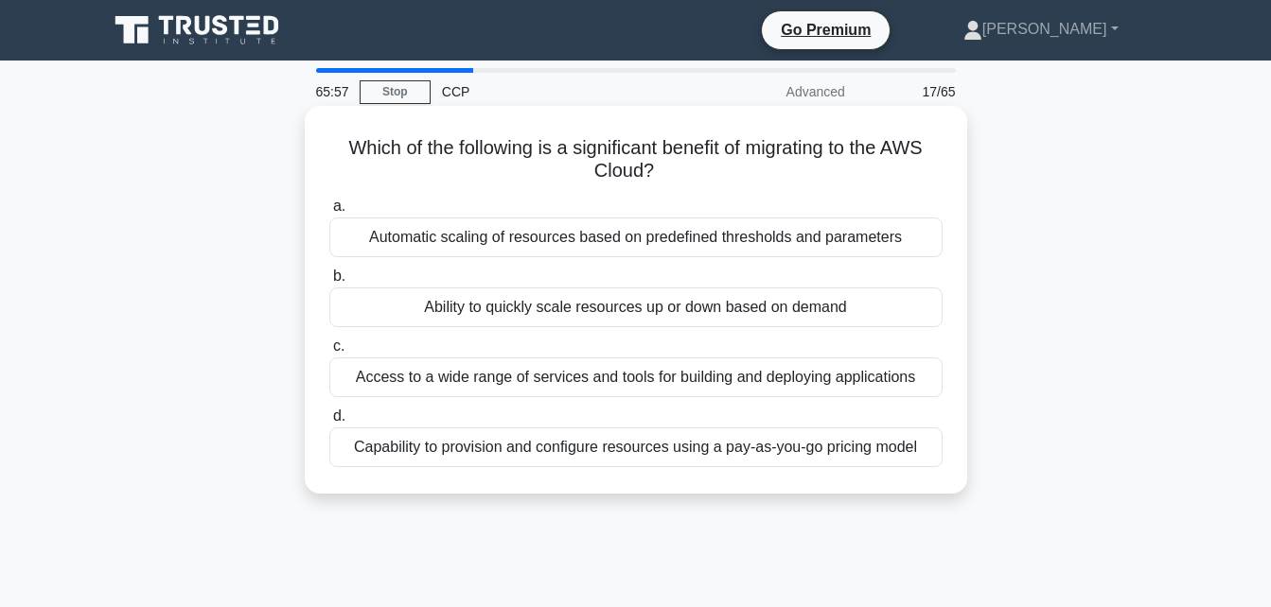
click at [495, 299] on div "Ability to quickly scale resources up or down based on demand" at bounding box center [635, 308] width 613 height 40
click at [329, 283] on input "b. Ability to quickly scale resources up or down based on demand" at bounding box center [329, 277] width 0 height 12
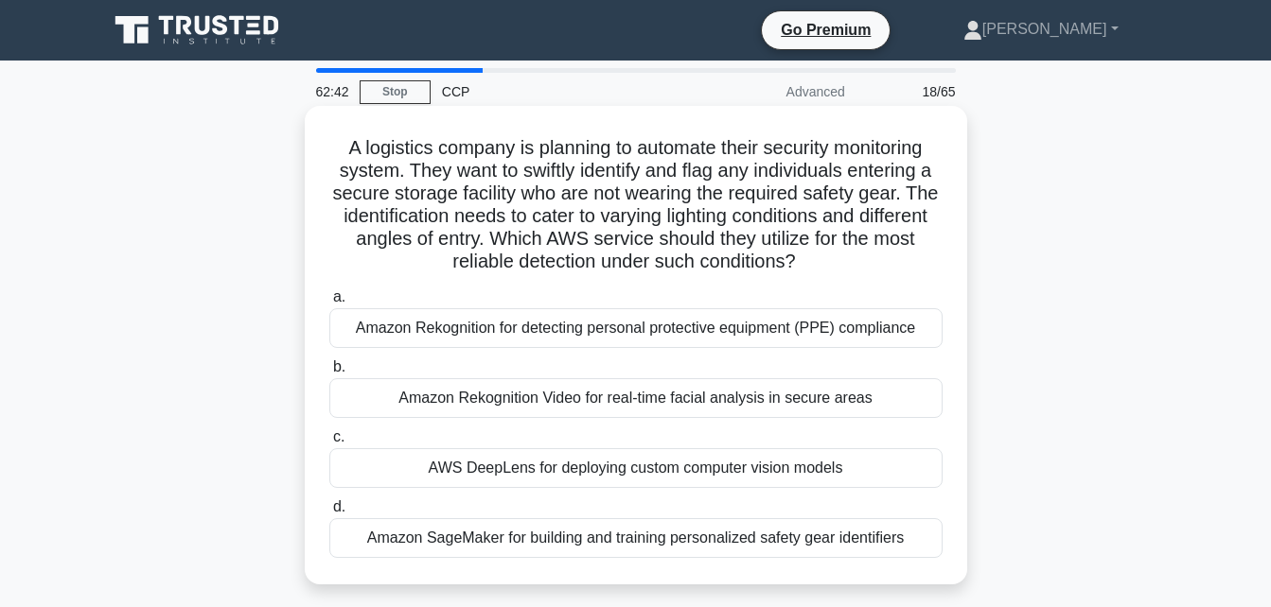
click at [549, 478] on div "AWS DeepLens for deploying custom computer vision models" at bounding box center [635, 468] width 613 height 40
click at [329, 444] on input "c. AWS DeepLens for deploying custom computer vision models" at bounding box center [329, 437] width 0 height 12
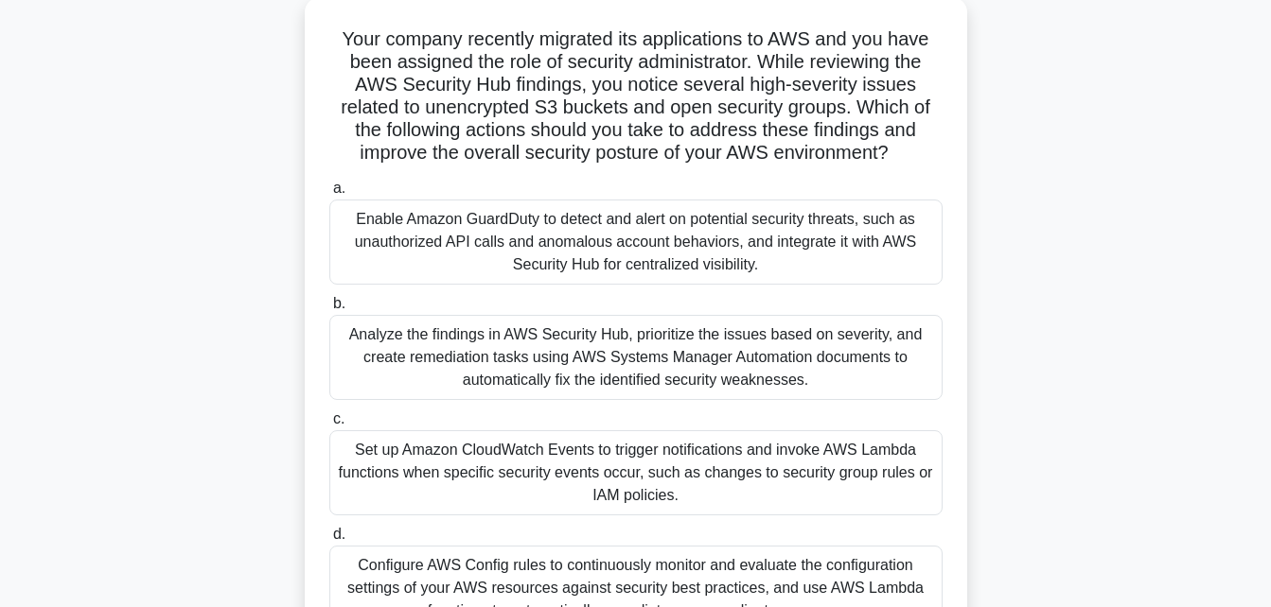
scroll to position [108, 0]
click at [638, 480] on div "Set up Amazon CloudWatch Events to trigger notifications and invoke AWS Lambda …" at bounding box center [635, 473] width 613 height 85
click at [329, 427] on input "c. Set up Amazon CloudWatch Events to trigger notifications and invoke AWS Lamb…" at bounding box center [329, 420] width 0 height 12
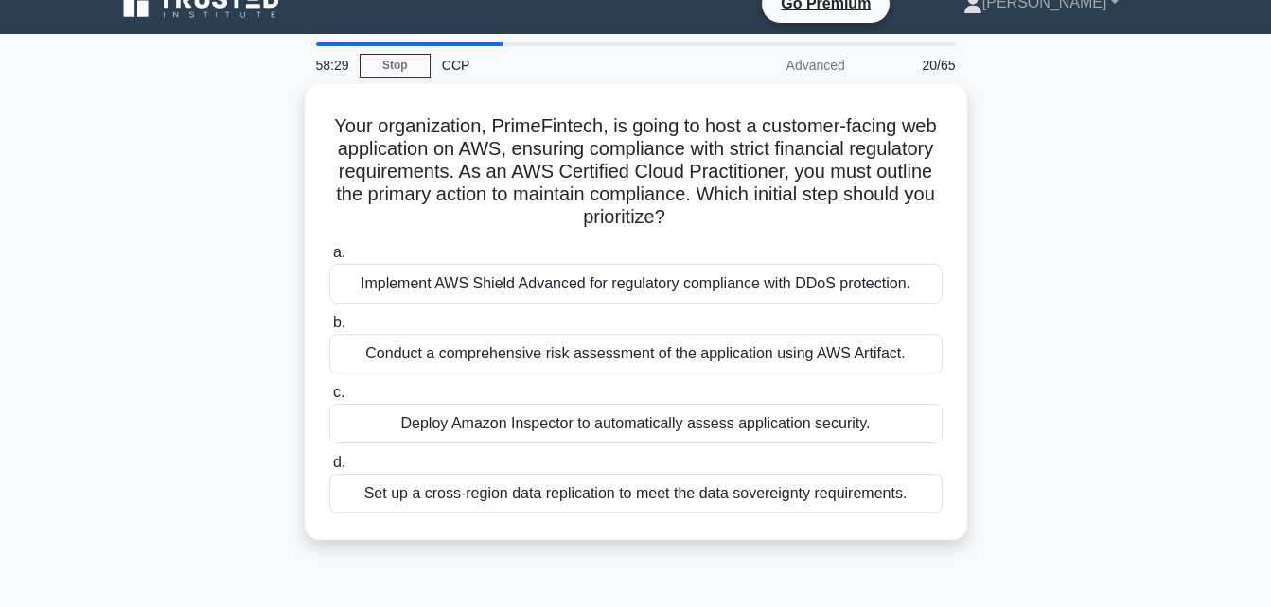
scroll to position [0, 0]
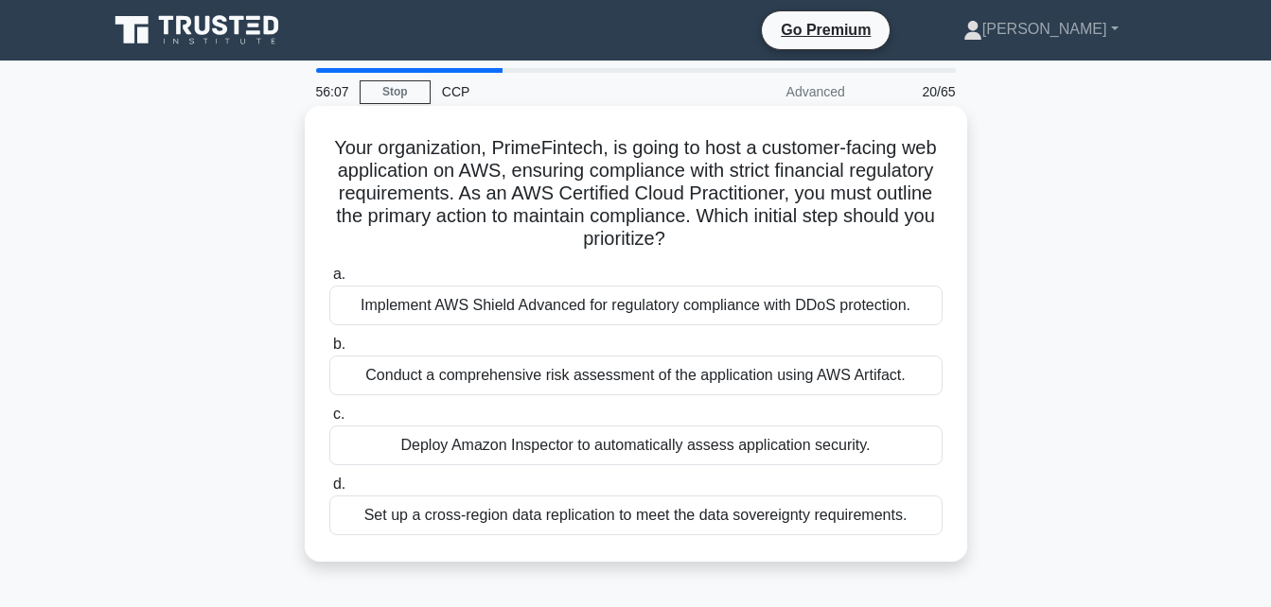
click at [621, 511] on div "Set up a cross-region data replication to meet the data sovereignty requirement…" at bounding box center [635, 516] width 613 height 40
click at [329, 491] on input "d. Set up a cross-region data replication to meet the data sovereignty requirem…" at bounding box center [329, 485] width 0 height 12
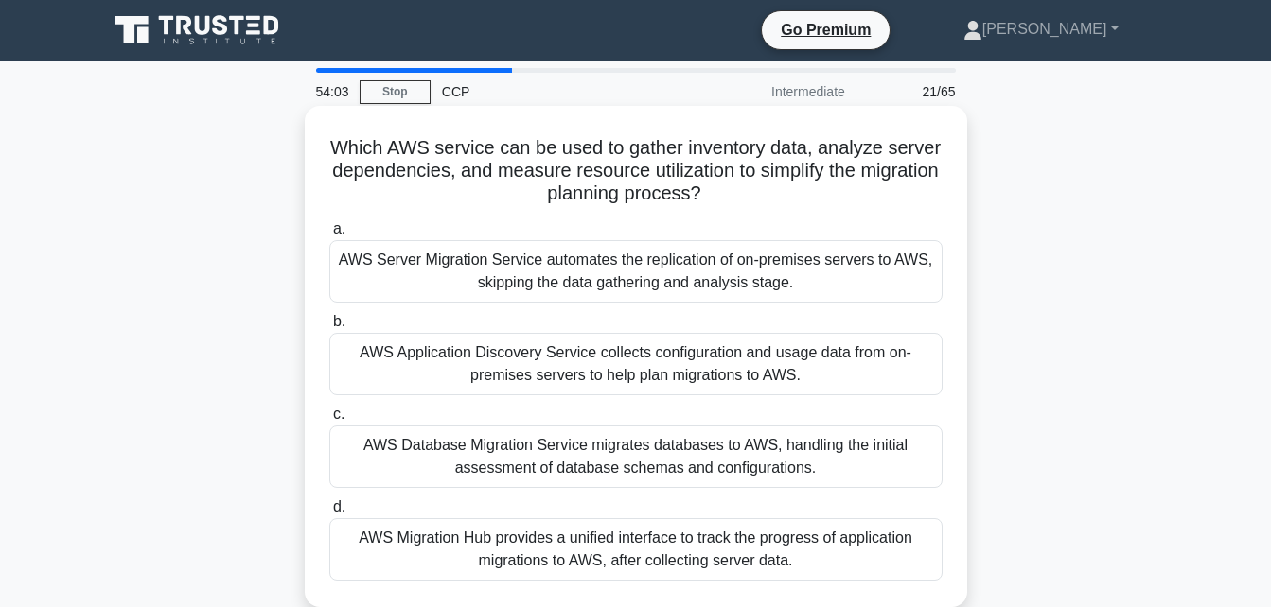
click at [832, 255] on div "AWS Server Migration Service automates the replication of on-premises servers t…" at bounding box center [635, 271] width 613 height 62
click at [329, 236] on input "a. AWS Server Migration Service automates the replication of on-premises server…" at bounding box center [329, 229] width 0 height 12
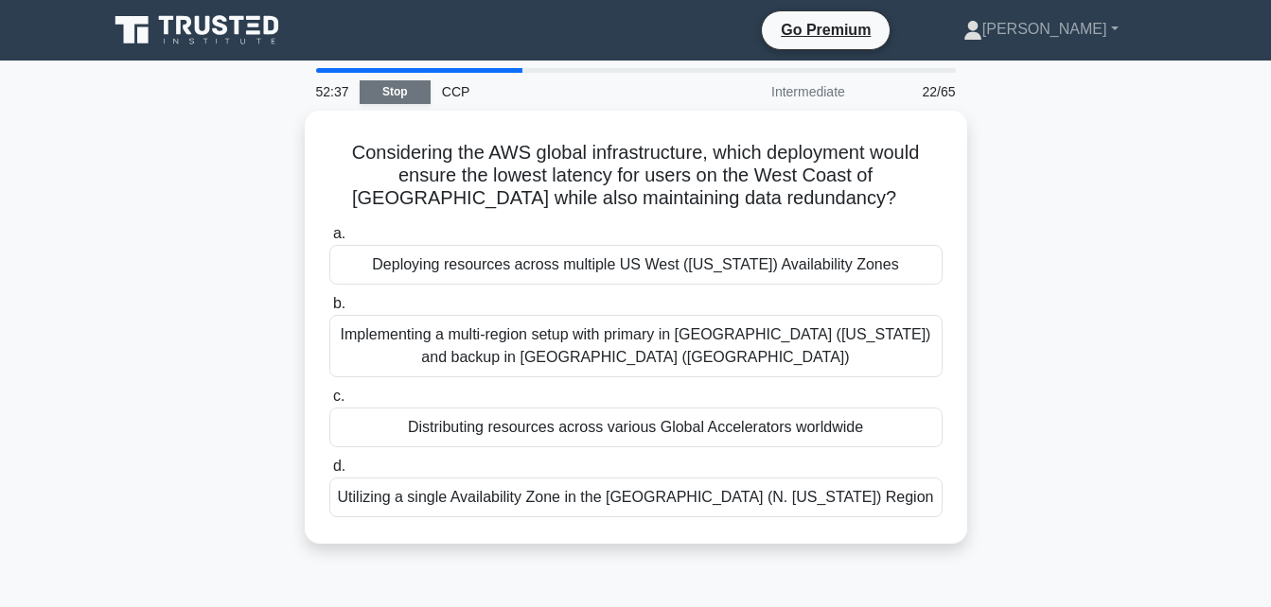
click at [388, 92] on link "Stop" at bounding box center [394, 92] width 71 height 24
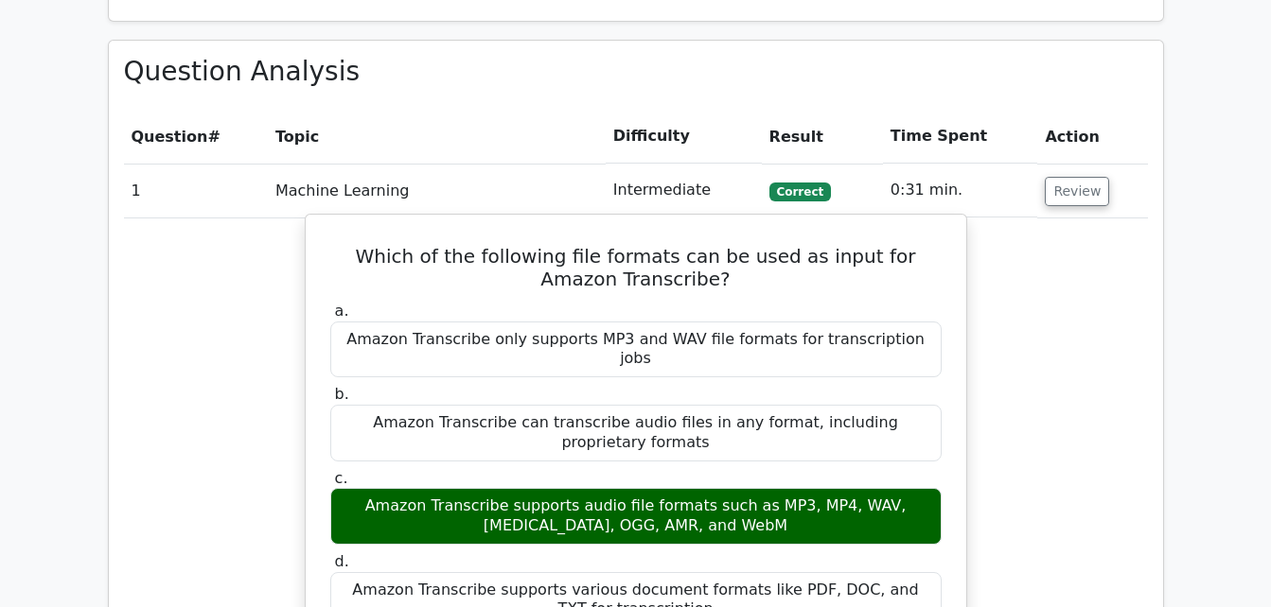
scroll to position [1656, 0]
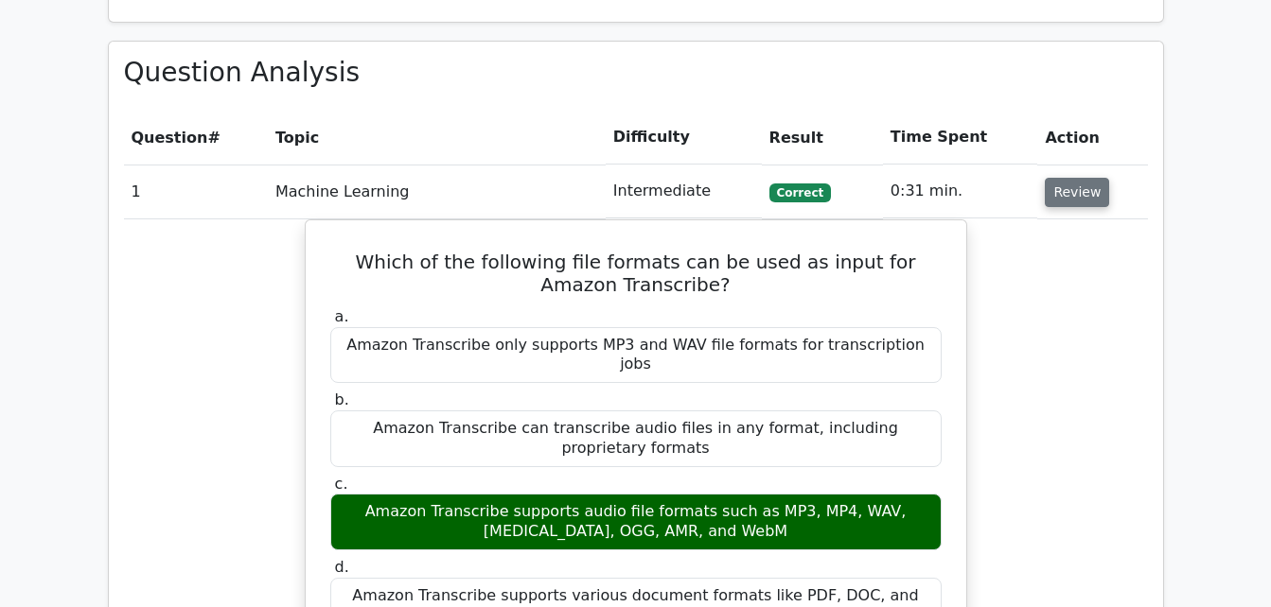
click at [1047, 178] on button "Review" at bounding box center [1076, 192] width 64 height 29
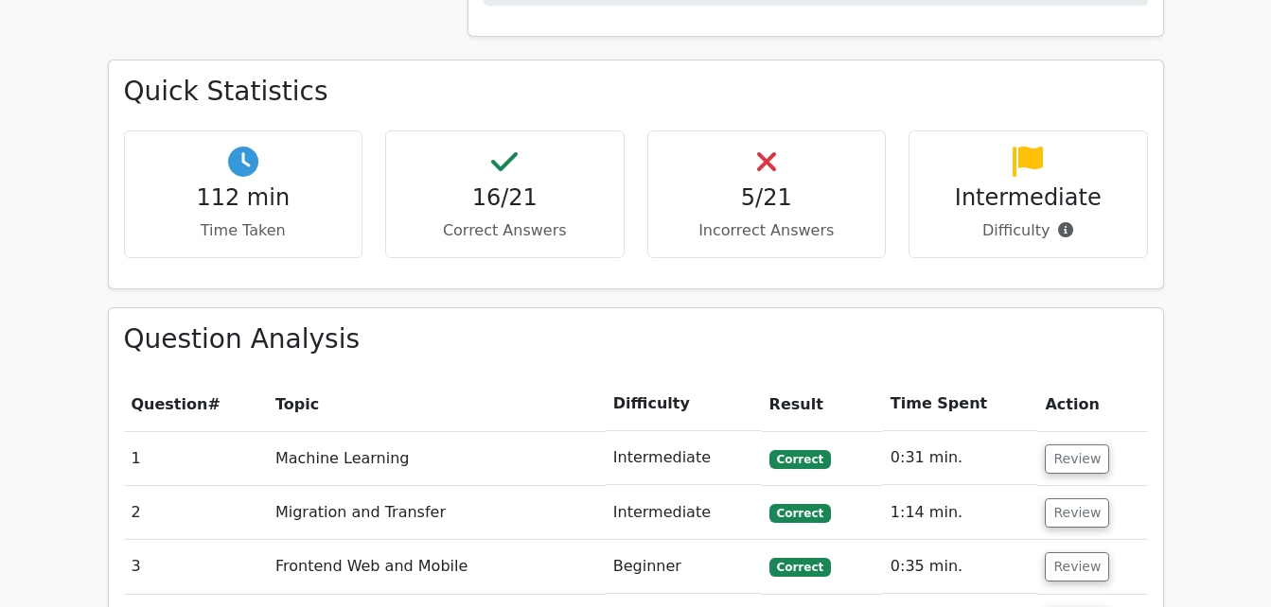
scroll to position [1398, 0]
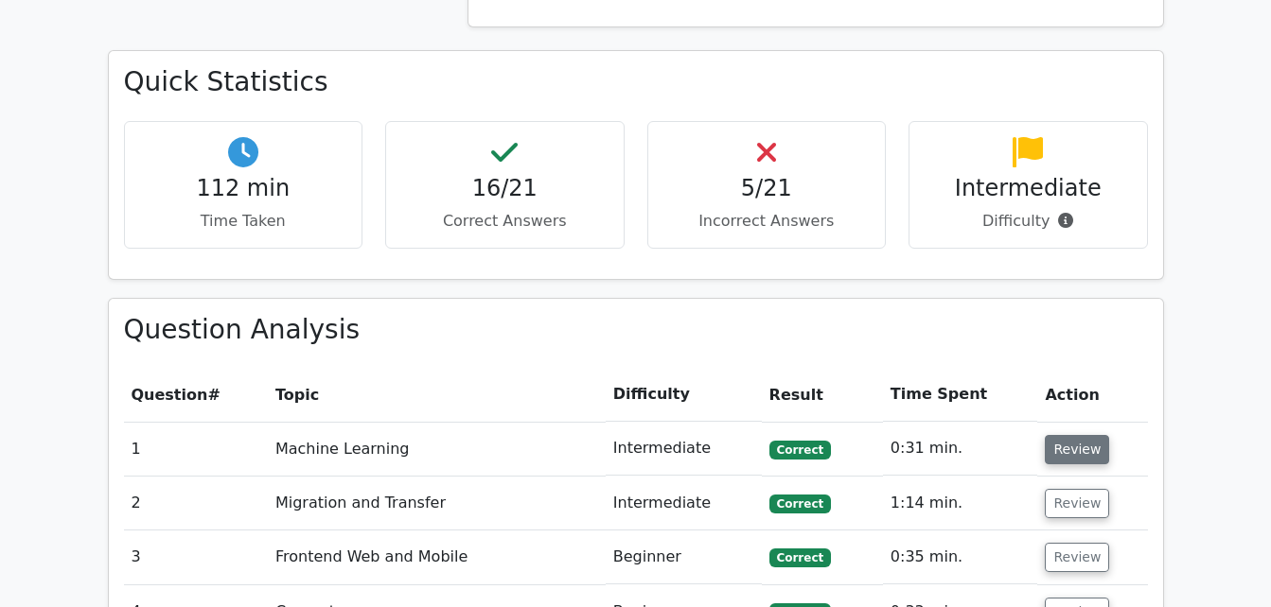
click at [1084, 435] on button "Review" at bounding box center [1076, 449] width 64 height 29
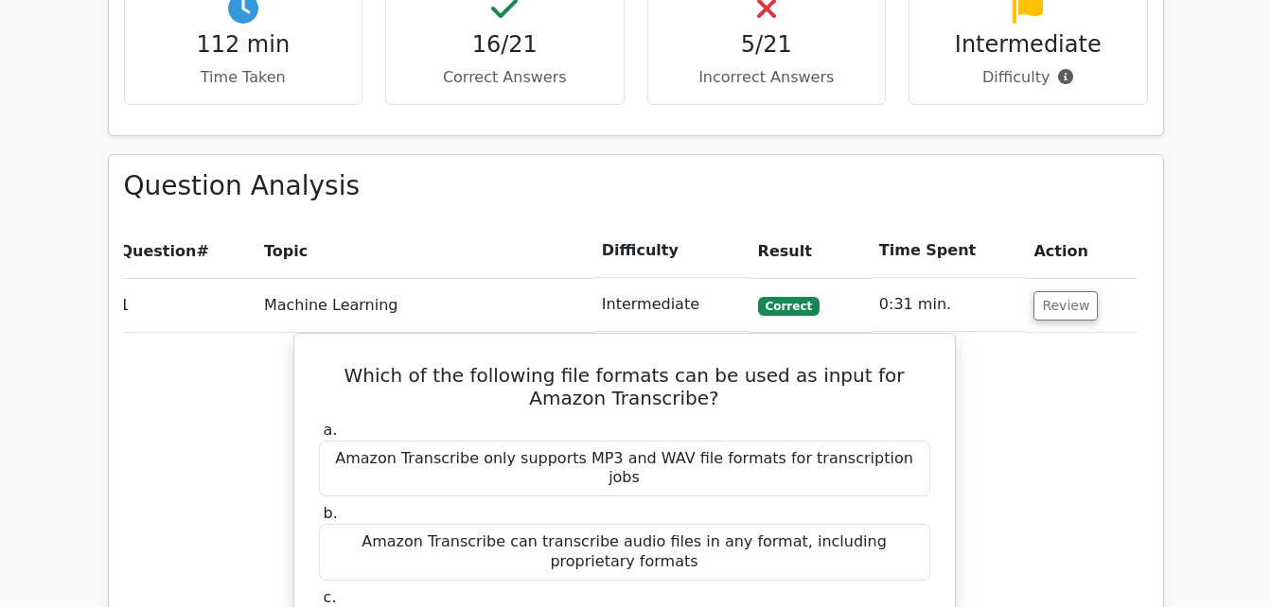
scroll to position [1543, 0]
click at [1063, 290] on button "Review" at bounding box center [1065, 304] width 64 height 29
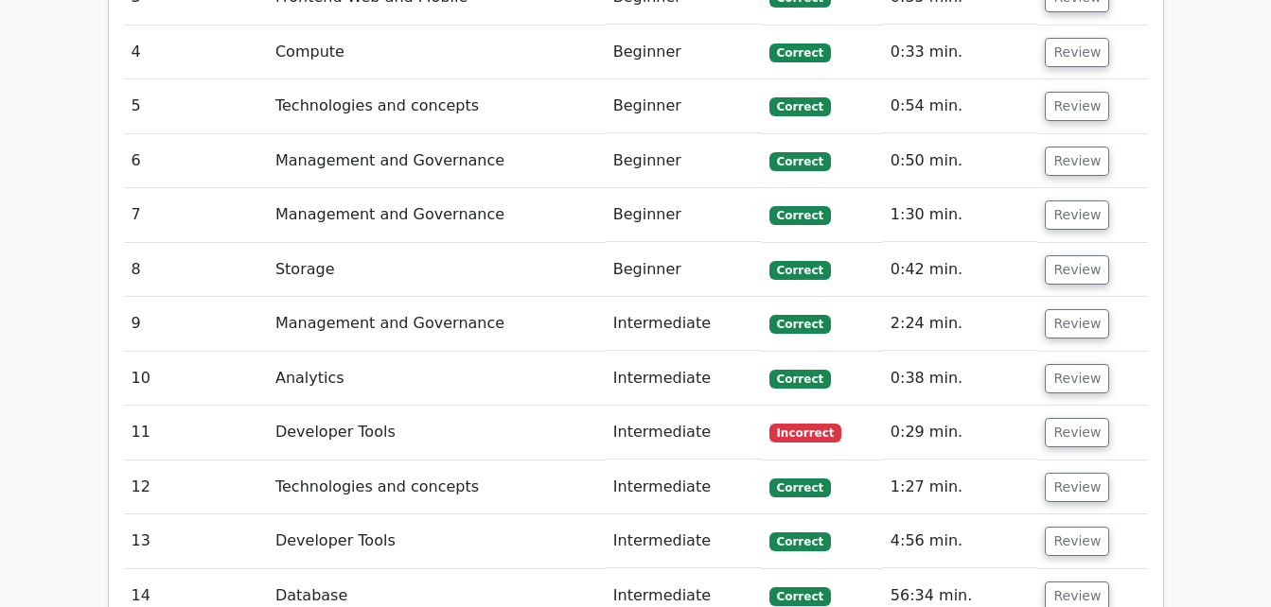
scroll to position [1959, 0]
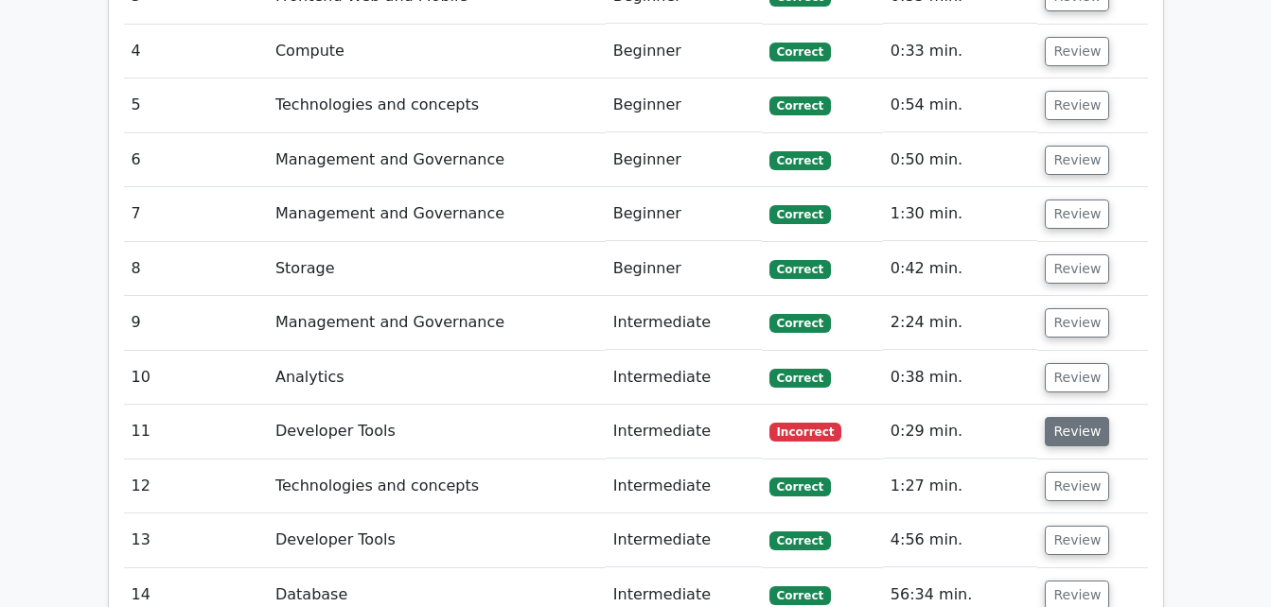
click at [1073, 417] on button "Review" at bounding box center [1076, 431] width 64 height 29
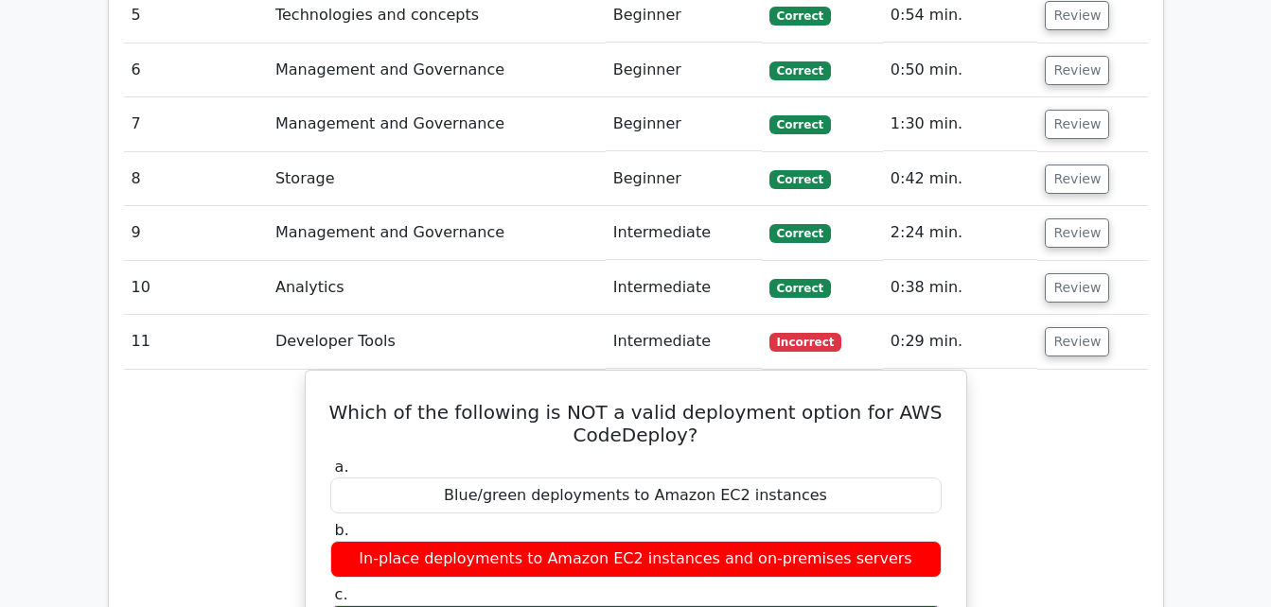
scroll to position [2054, 0]
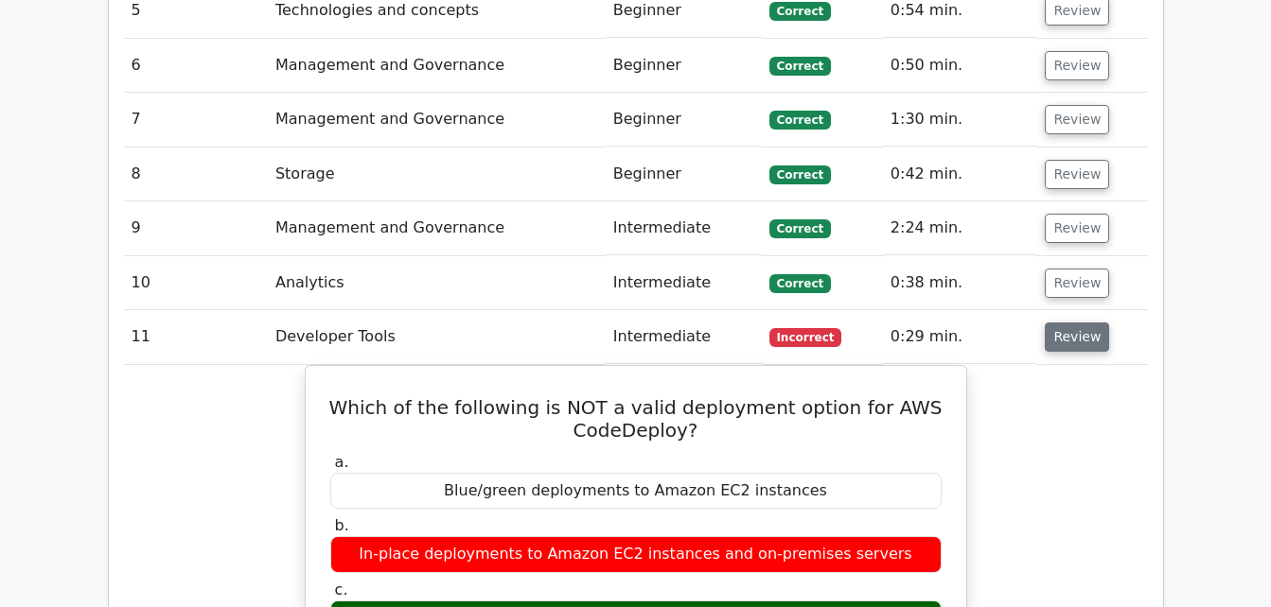
click at [1063, 323] on button "Review" at bounding box center [1076, 337] width 64 height 29
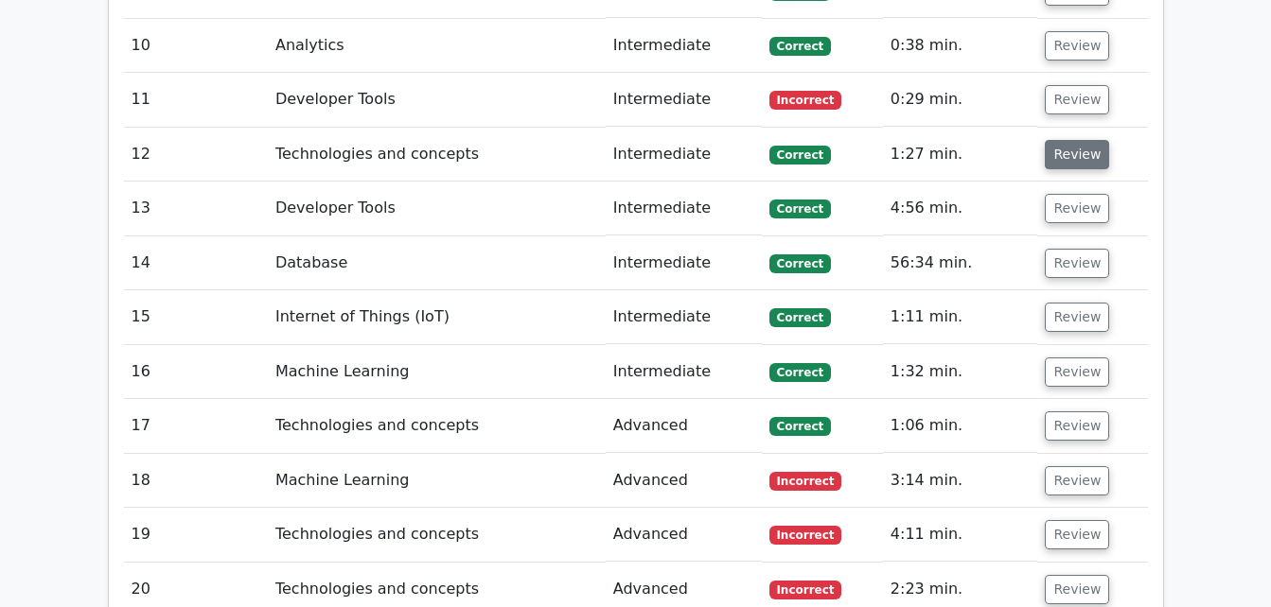
scroll to position [2364, 0]
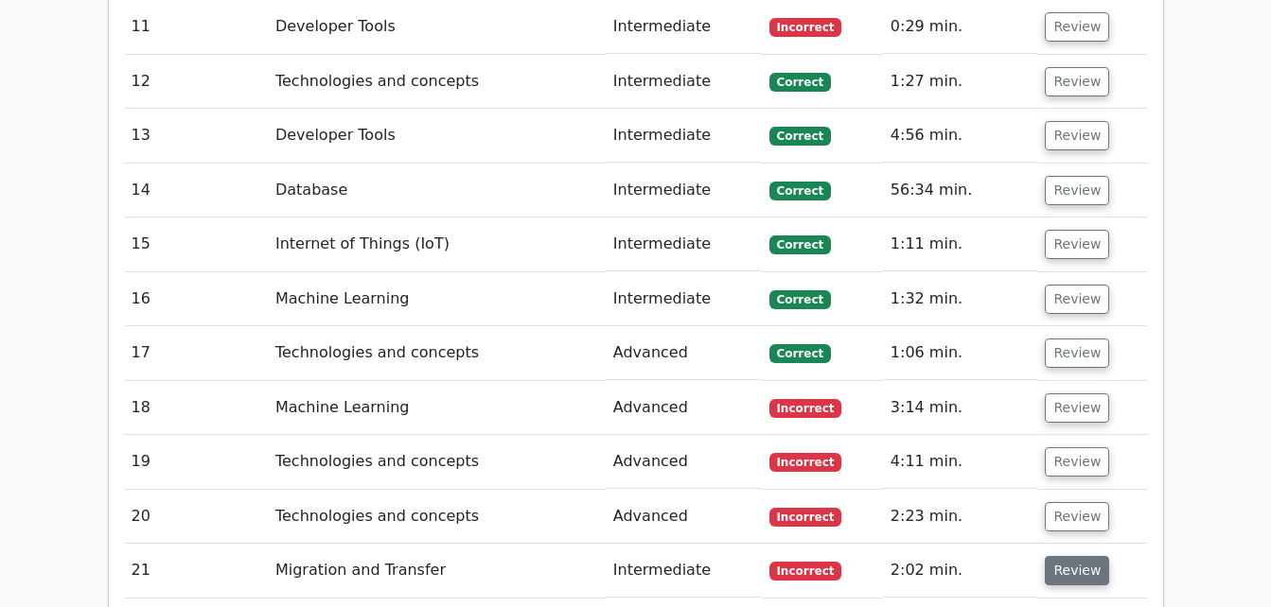
click at [1078, 556] on button "Review" at bounding box center [1076, 570] width 64 height 29
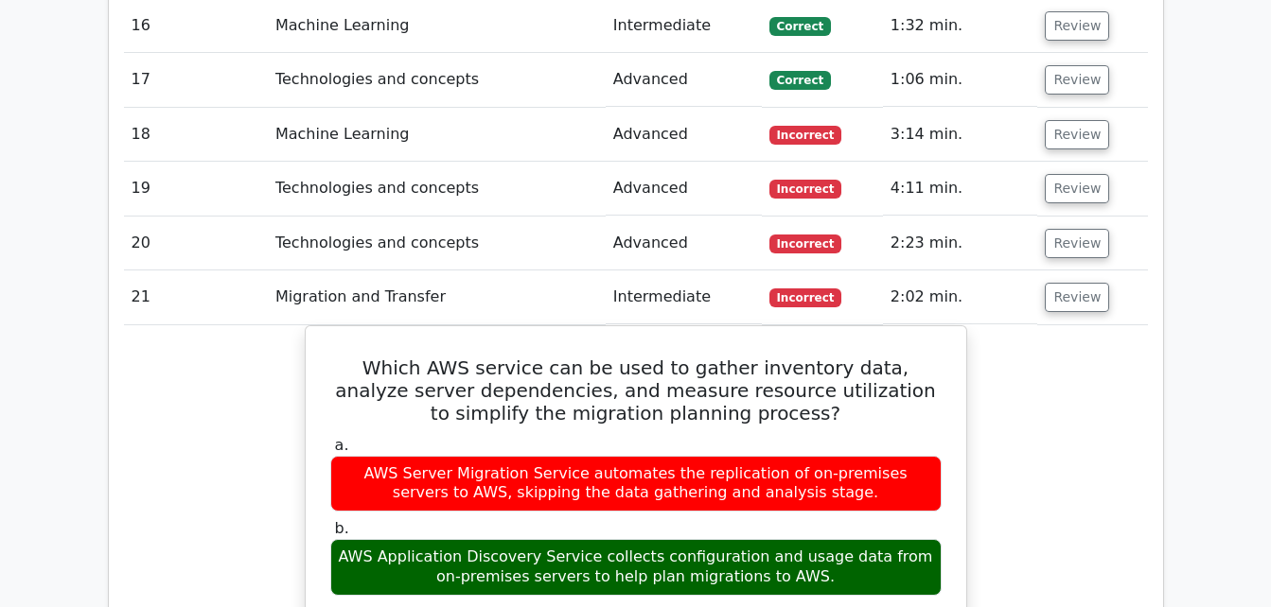
scroll to position [2639, 0]
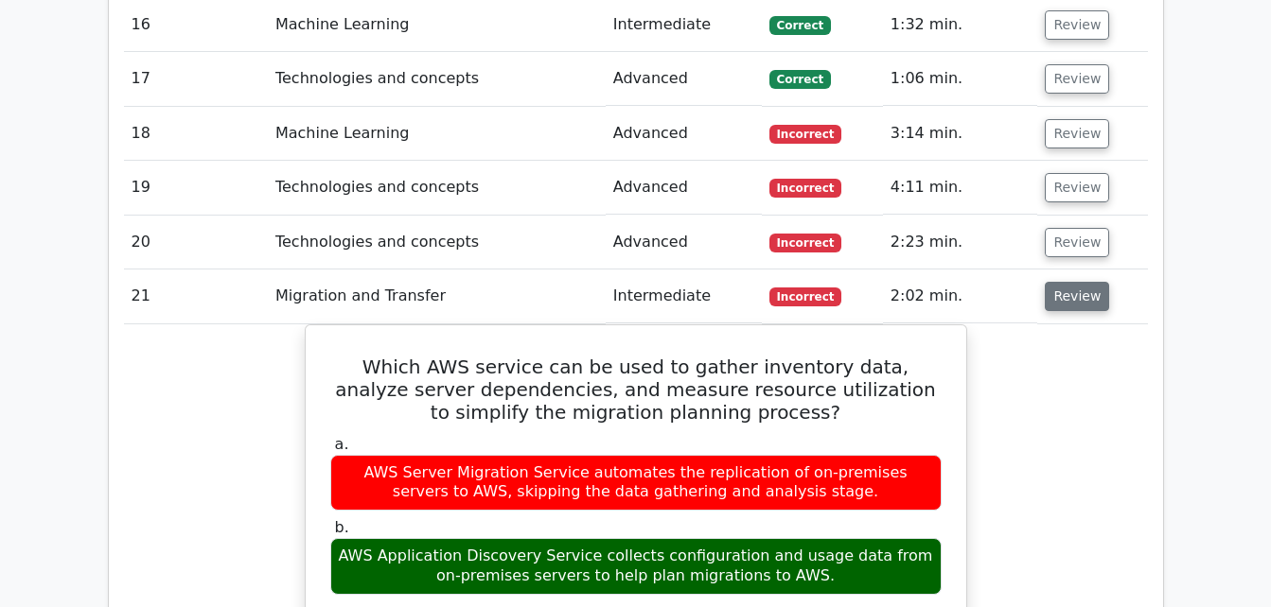
click at [1061, 282] on button "Review" at bounding box center [1076, 296] width 64 height 29
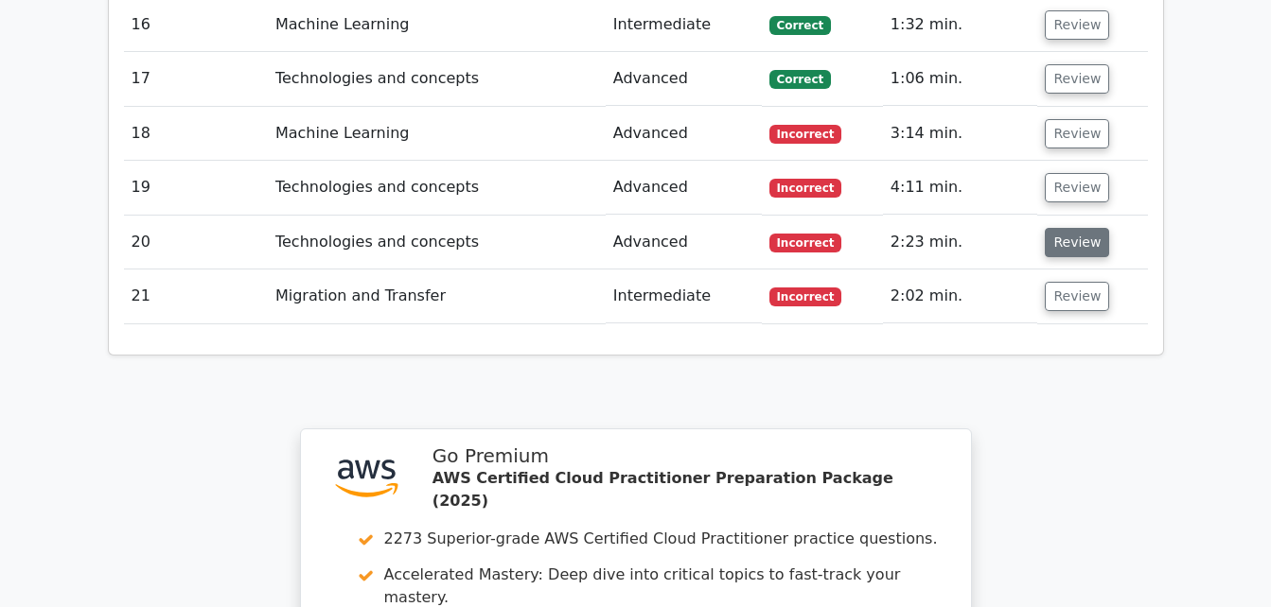
click at [1058, 228] on button "Review" at bounding box center [1076, 242] width 64 height 29
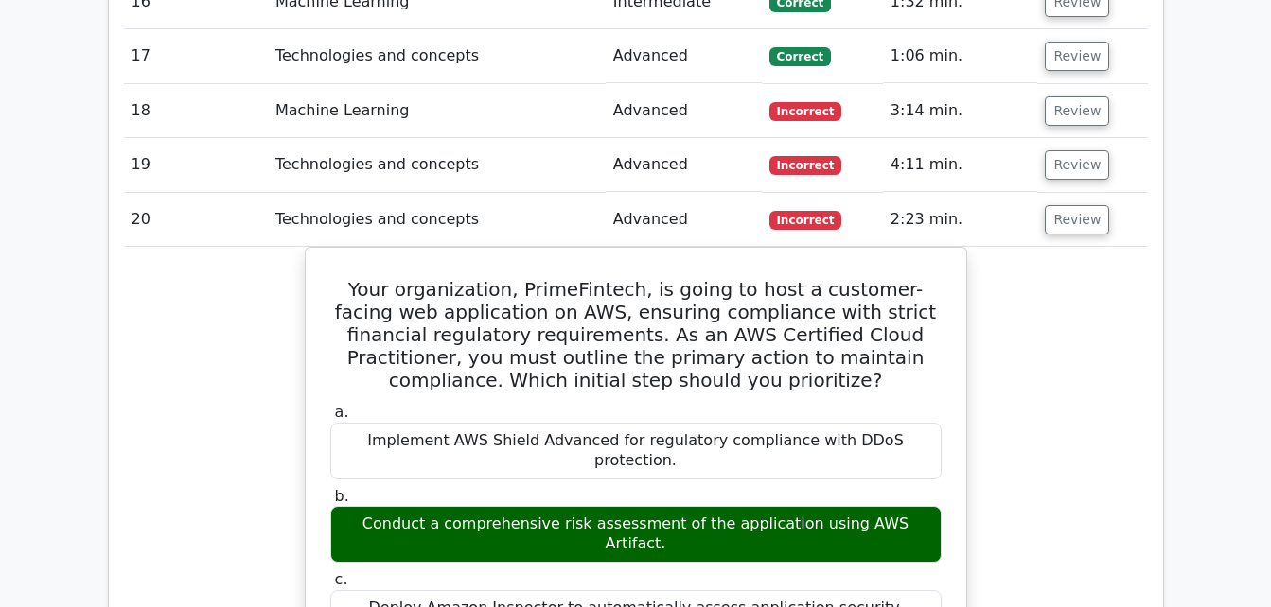
scroll to position [2662, 0]
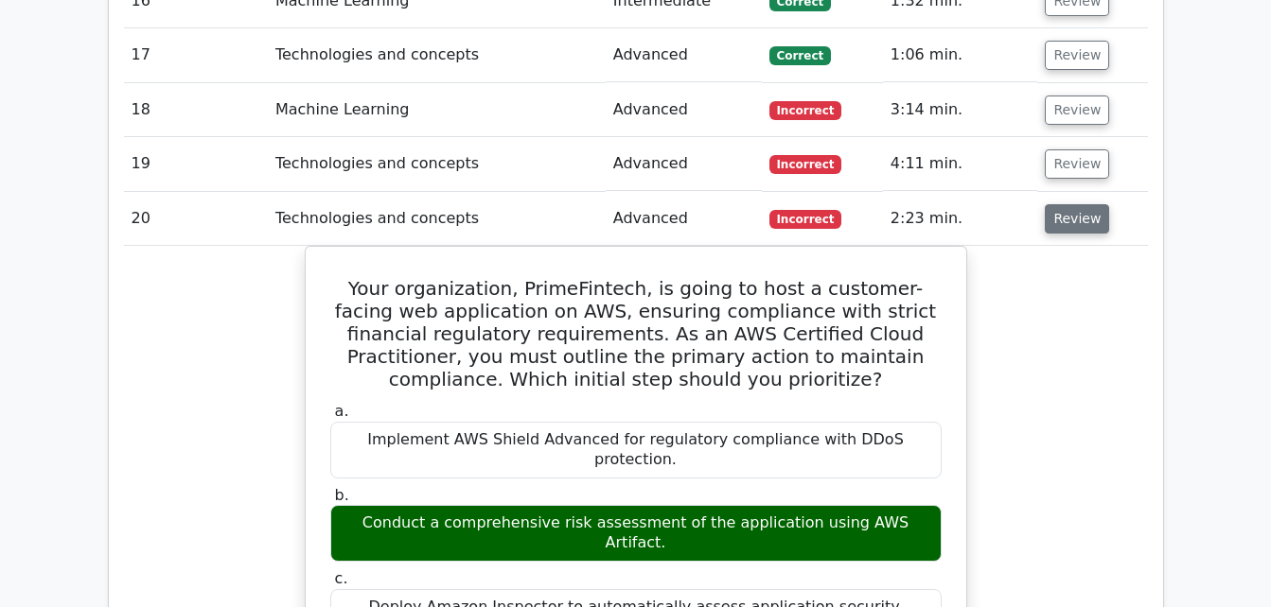
click at [1059, 204] on button "Review" at bounding box center [1076, 218] width 64 height 29
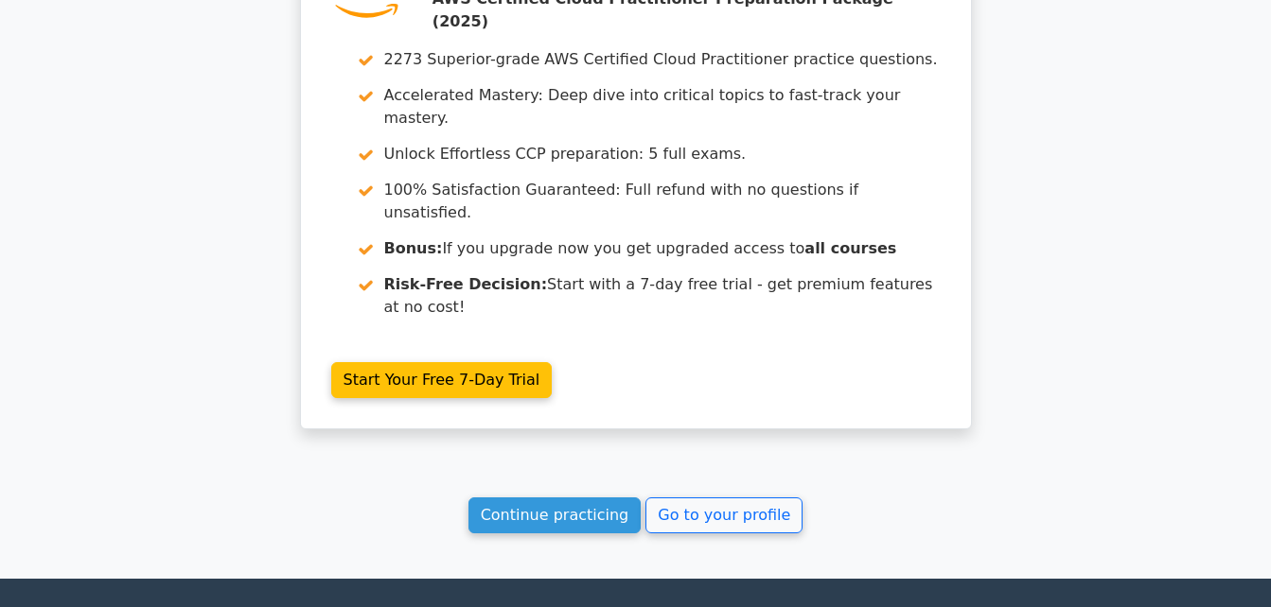
scroll to position [3119, 0]
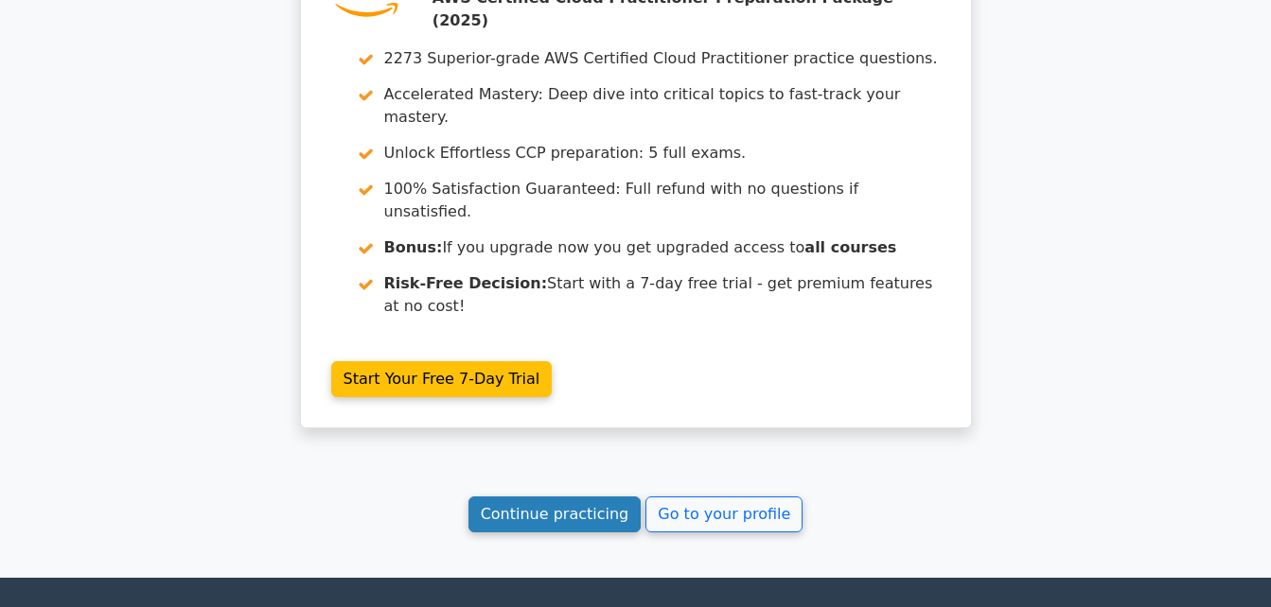
click at [605, 497] on link "Continue practicing" at bounding box center [554, 515] width 173 height 36
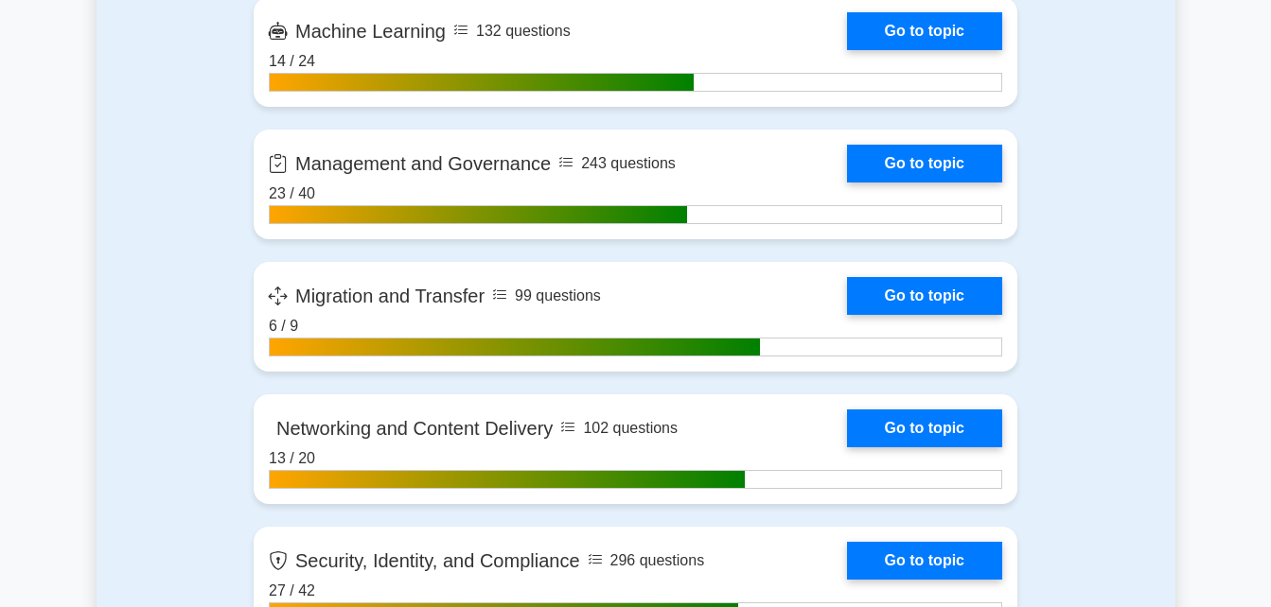
scroll to position [3087, 0]
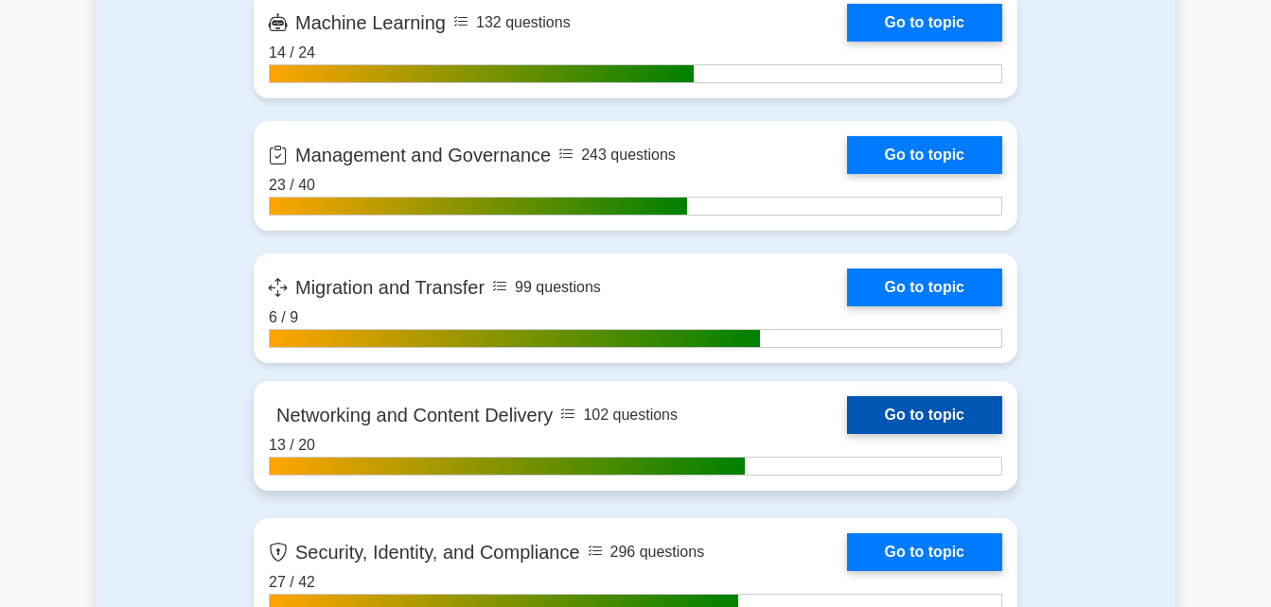
click at [909, 422] on link "Go to topic" at bounding box center [924, 415] width 155 height 38
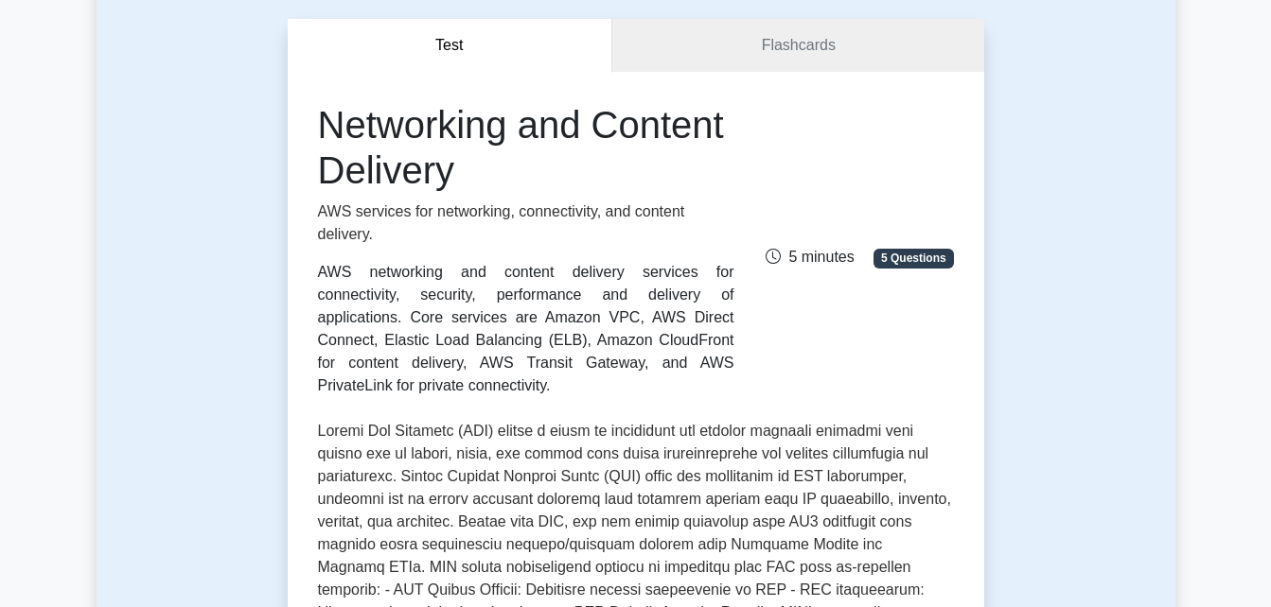
scroll to position [169, 0]
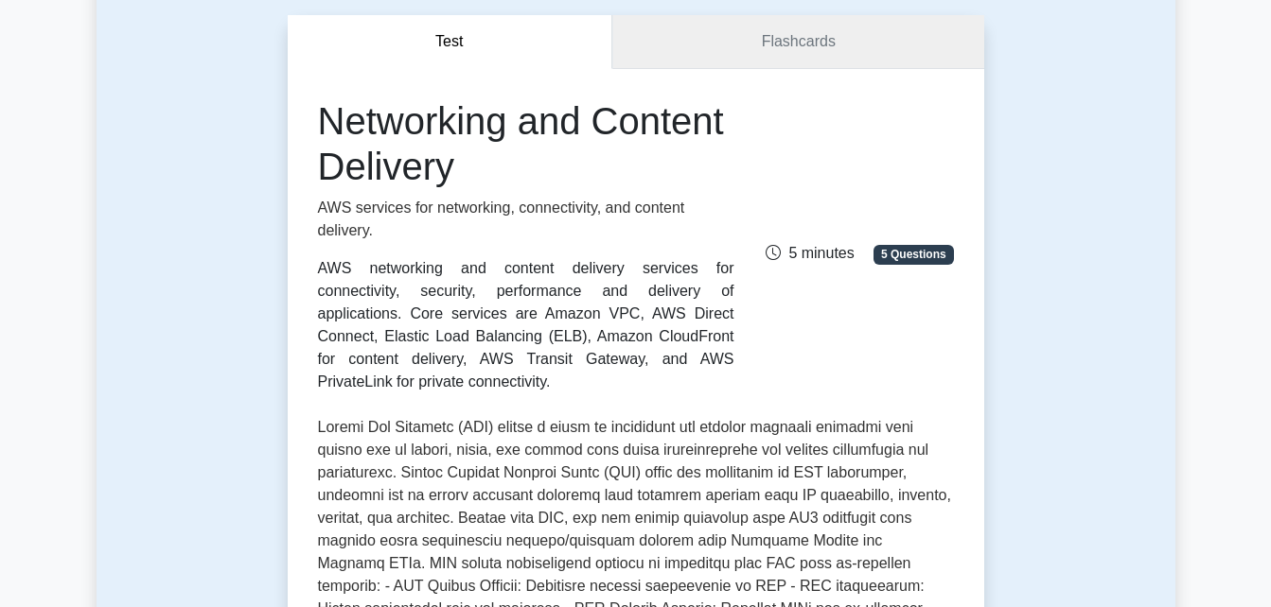
click at [742, 47] on link "Flashcards" at bounding box center [797, 42] width 371 height 54
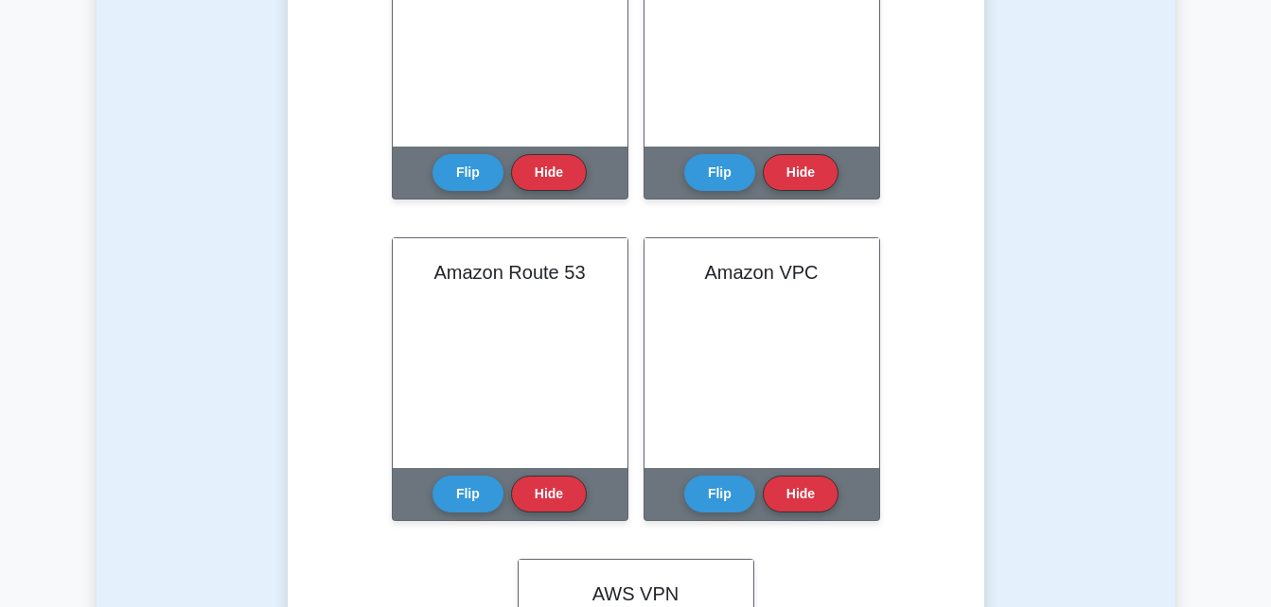
scroll to position [884, 0]
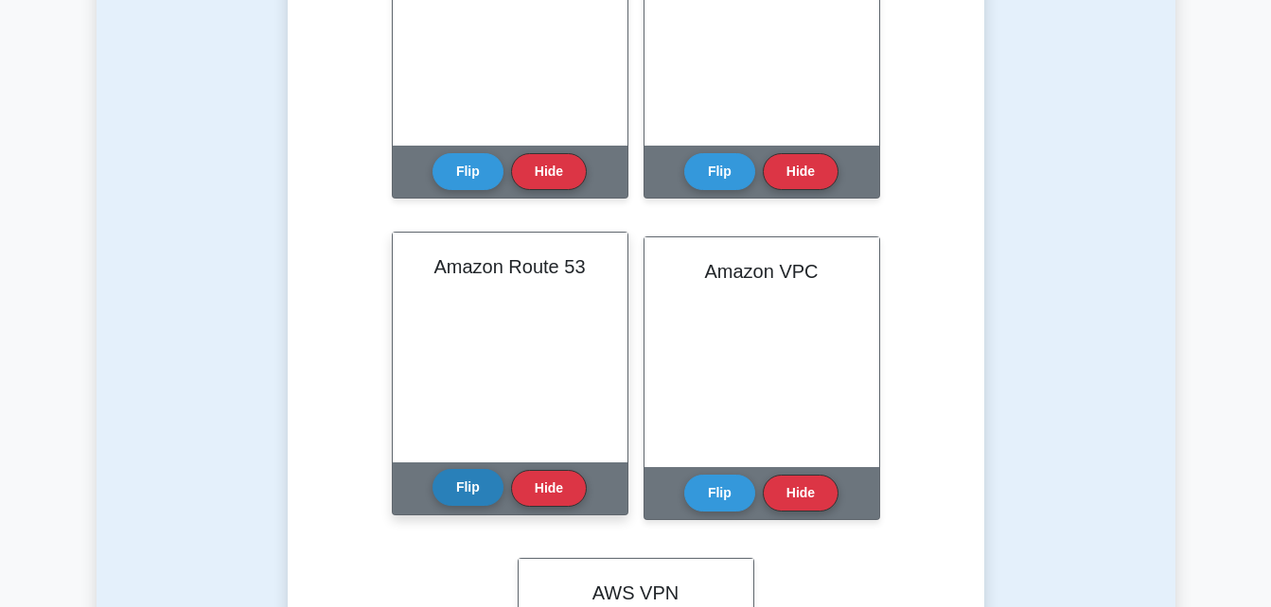
click at [475, 489] on button "Flip" at bounding box center [467, 487] width 71 height 37
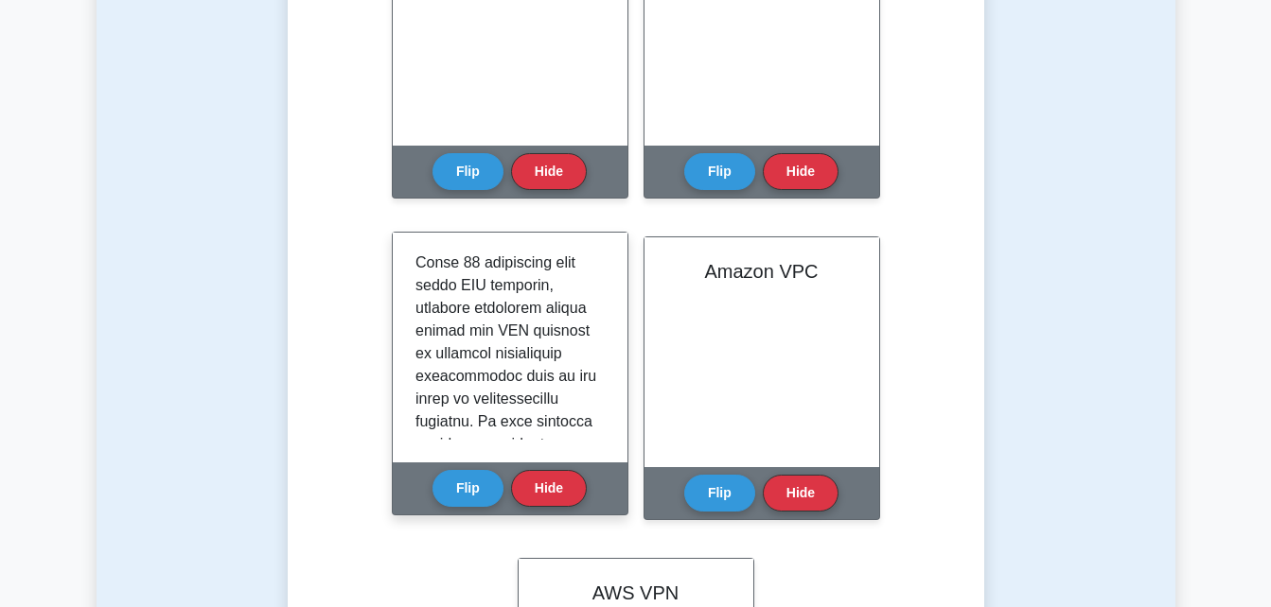
scroll to position [982, 0]
